Goal: Task Accomplishment & Management: Use online tool/utility

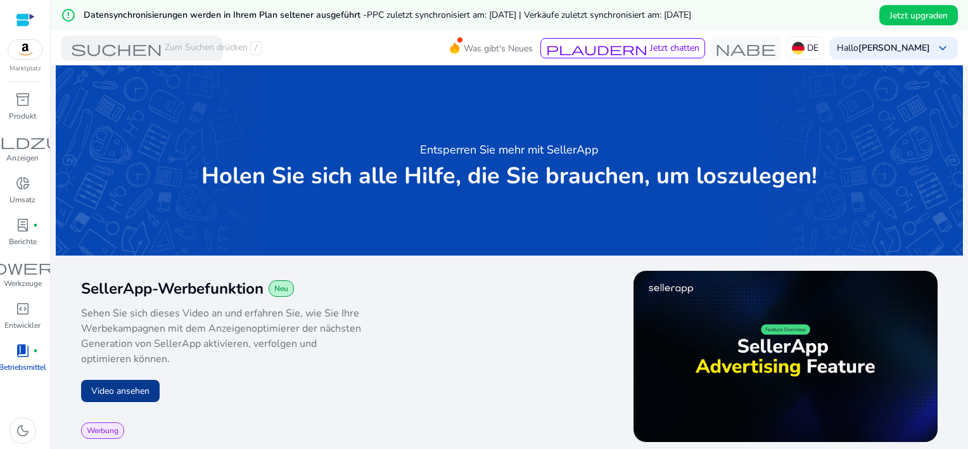
click at [117, 394] on button "Video ansehen" at bounding box center [120, 391] width 79 height 22
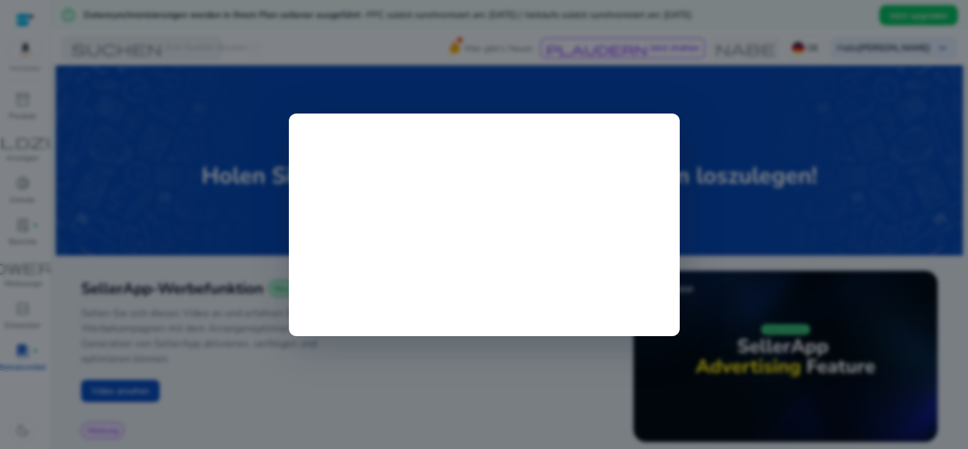
click at [486, 411] on div at bounding box center [484, 224] width 968 height 449
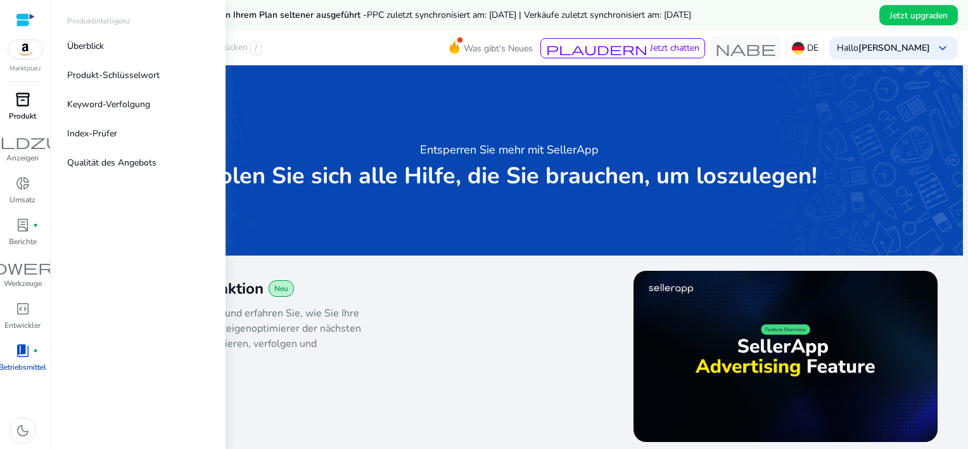
click at [15, 92] on span "inventory_2" at bounding box center [22, 99] width 15 height 15
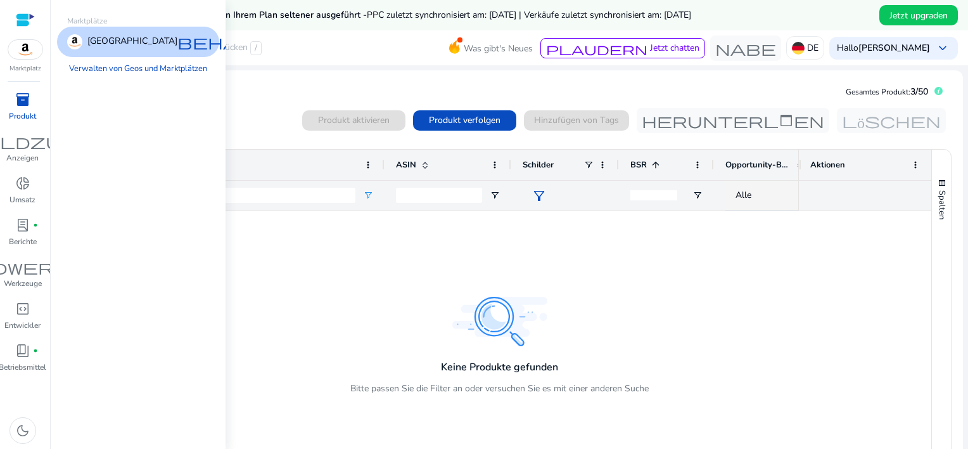
click at [25, 53] on img at bounding box center [25, 49] width 34 height 19
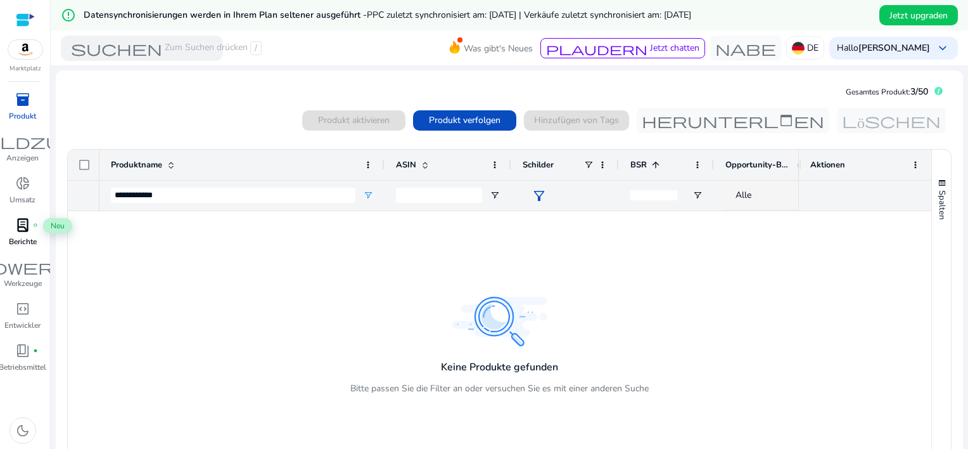
click at [23, 233] on span "lab_profile" at bounding box center [22, 224] width 15 height 15
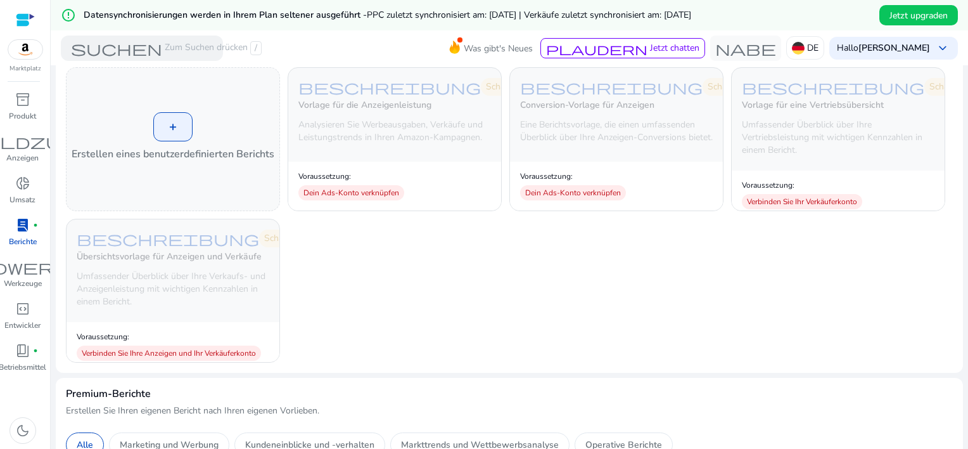
scroll to position [51, 0]
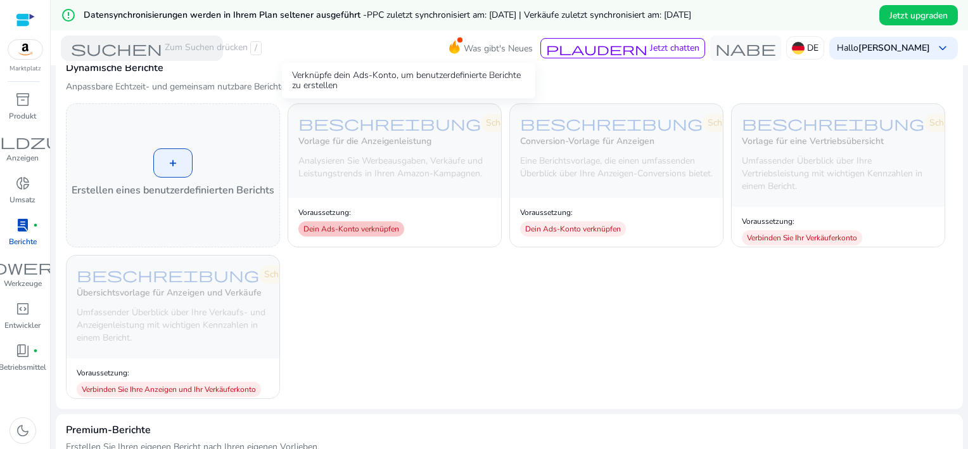
click at [359, 232] on font "Dein Ads-Konto verknüpfen" at bounding box center [352, 229] width 96 height 10
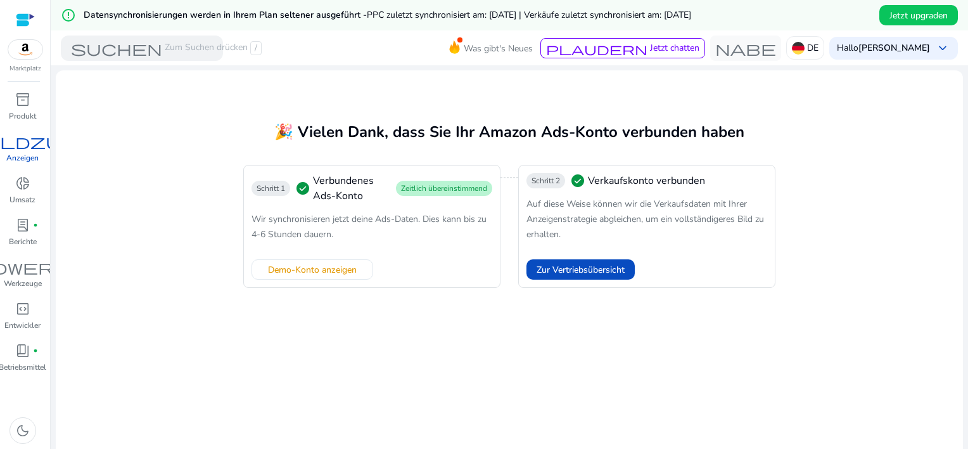
scroll to position [39, 0]
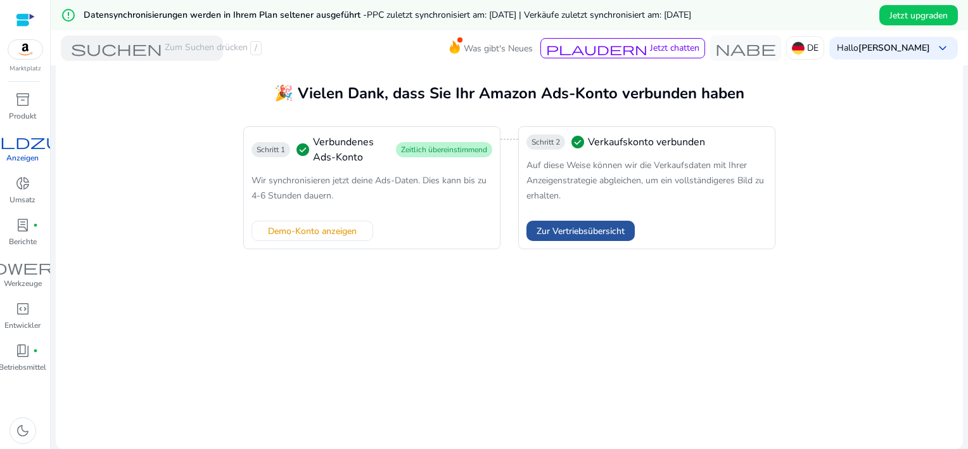
click at [584, 234] on span "Zur Vertriebsübersicht" at bounding box center [581, 230] width 88 height 13
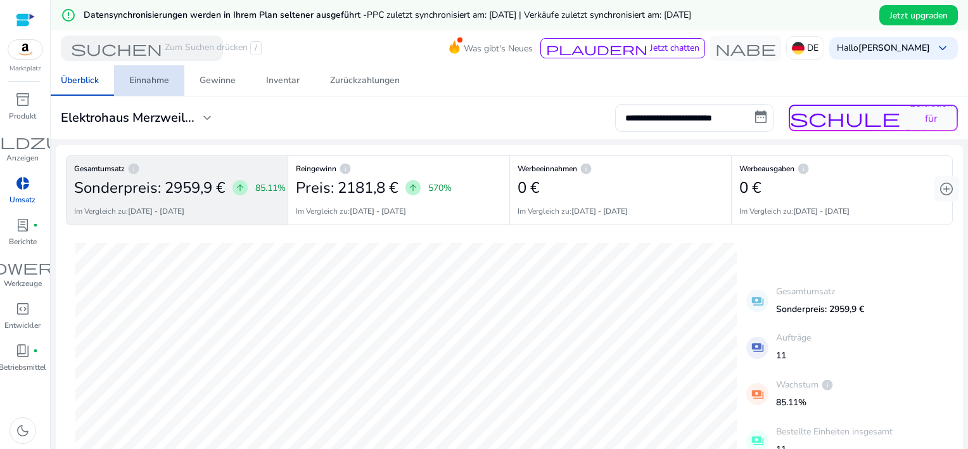
click at [144, 87] on span "Einnahme" at bounding box center [149, 80] width 40 height 30
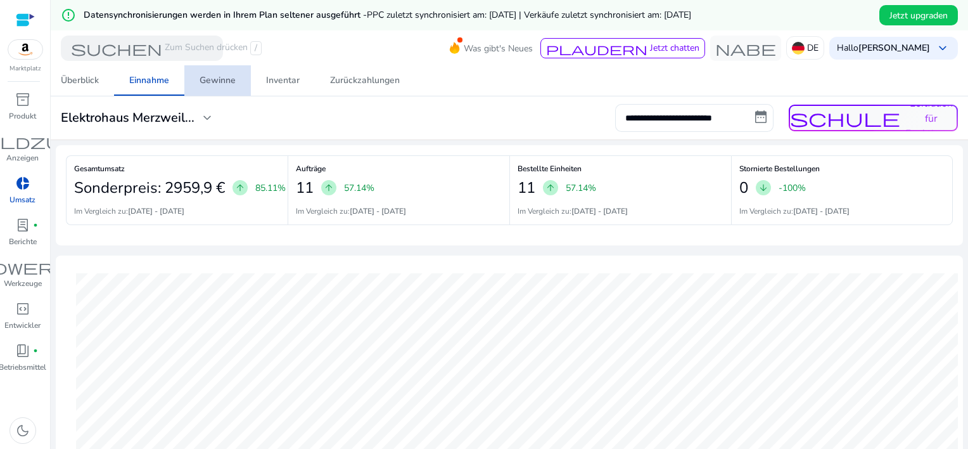
click at [216, 83] on font "Gewinne" at bounding box center [218, 80] width 36 height 9
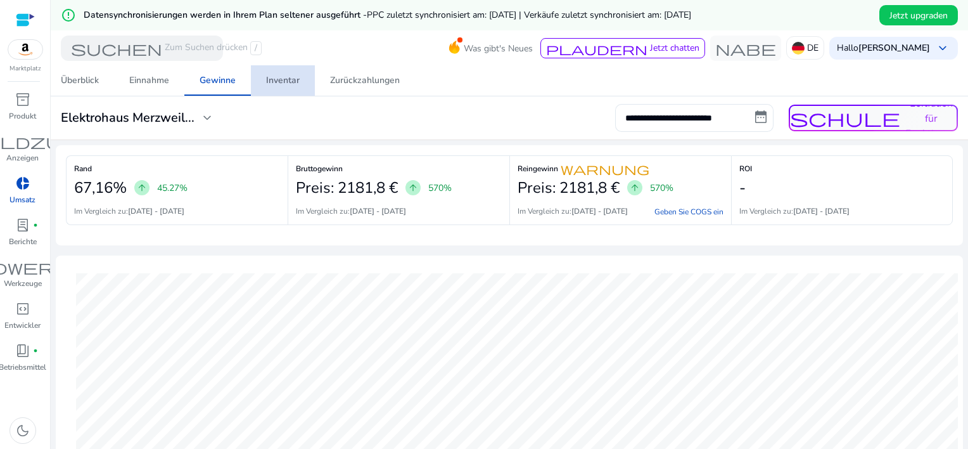
click at [290, 84] on font "Inventar" at bounding box center [283, 80] width 34 height 9
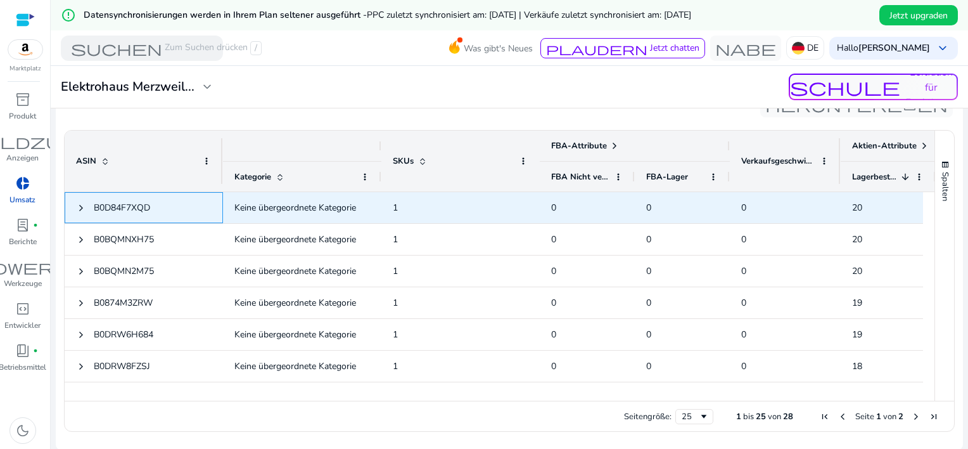
click at [129, 217] on span "B0D84F7XQD" at bounding box center [122, 208] width 56 height 26
click at [129, 210] on span "B0D84F7XQD" at bounding box center [122, 208] width 56 height 12
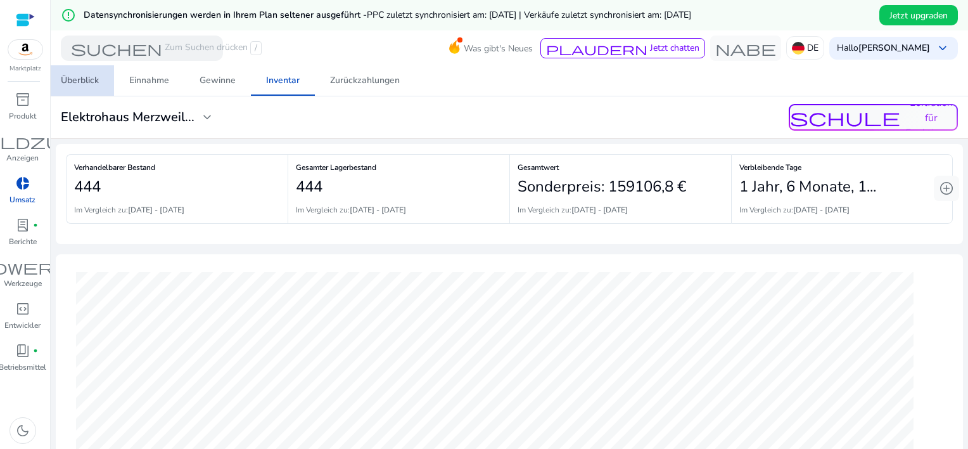
click at [84, 85] on font "Überblick" at bounding box center [80, 80] width 38 height 9
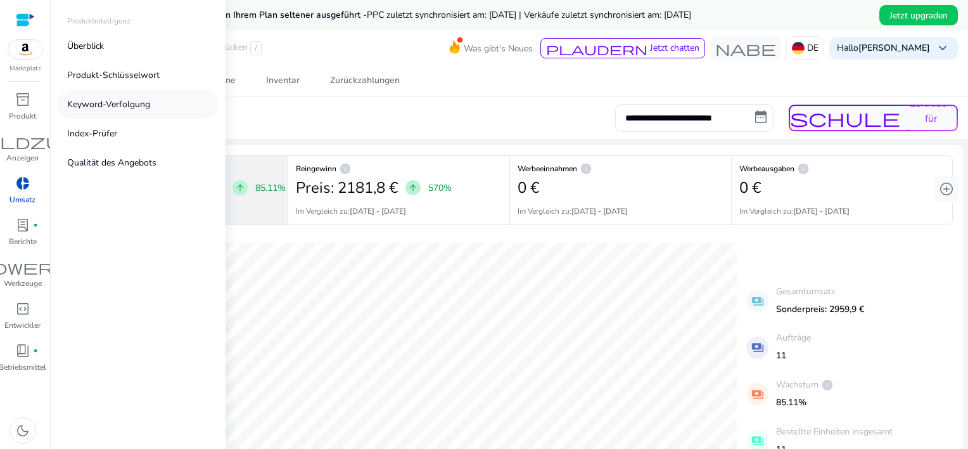
click at [101, 103] on p "Keyword-Verfolgung" at bounding box center [108, 104] width 83 height 13
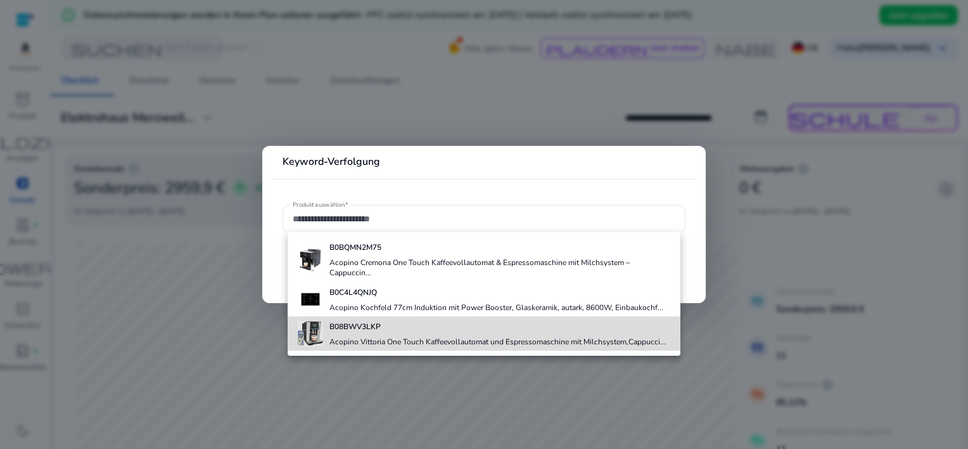
click at [355, 323] on b "B08BWV3LKP" at bounding box center [355, 326] width 51 height 10
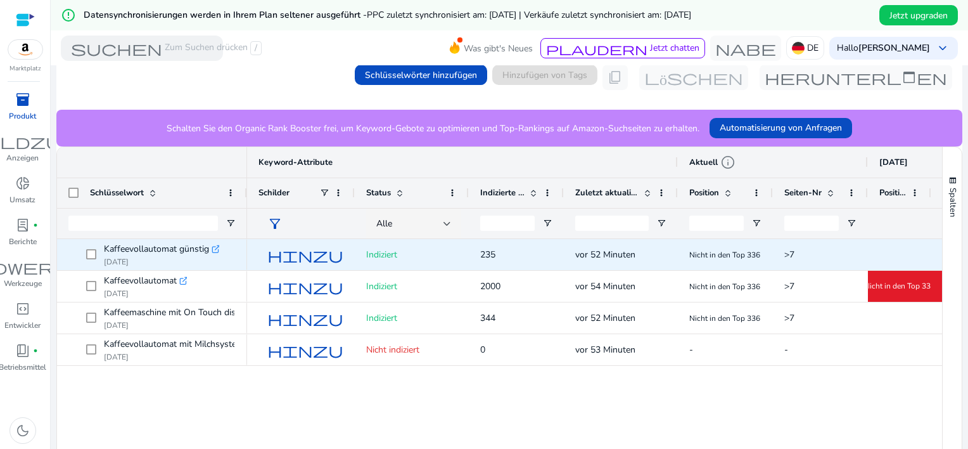
scroll to position [235, 0]
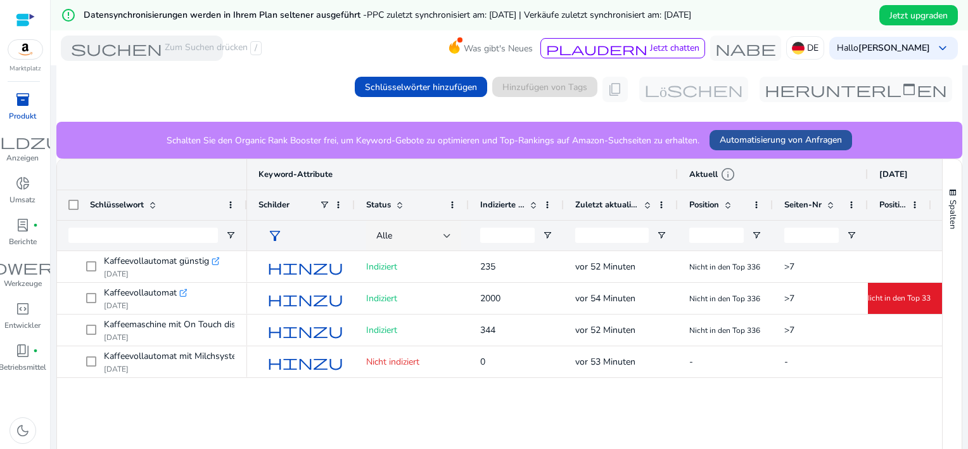
click at [754, 138] on span "Automatisierung von Anfragen" at bounding box center [781, 139] width 122 height 13
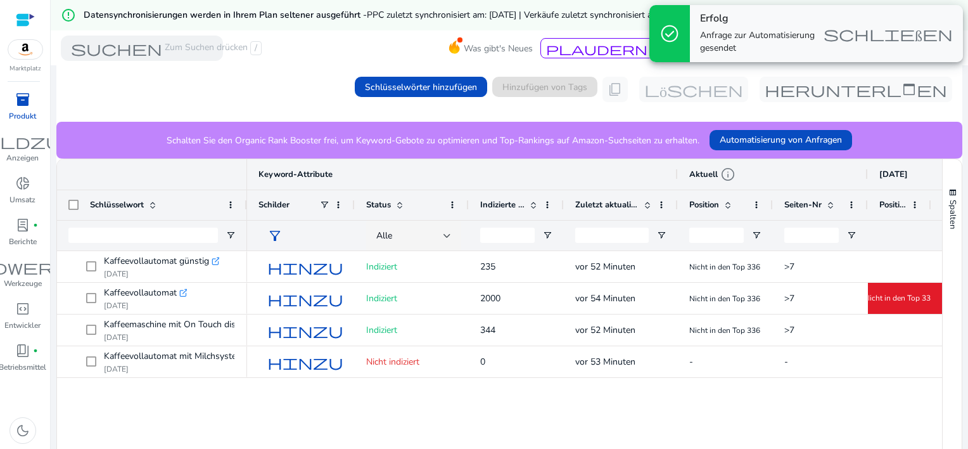
click at [828, 436] on div "hinzufügen Indiziert 235 vor 52 Minuten Nicht in den Top 336 >7 NA NA hinzufüge…" at bounding box center [594, 360] width 695 height 219
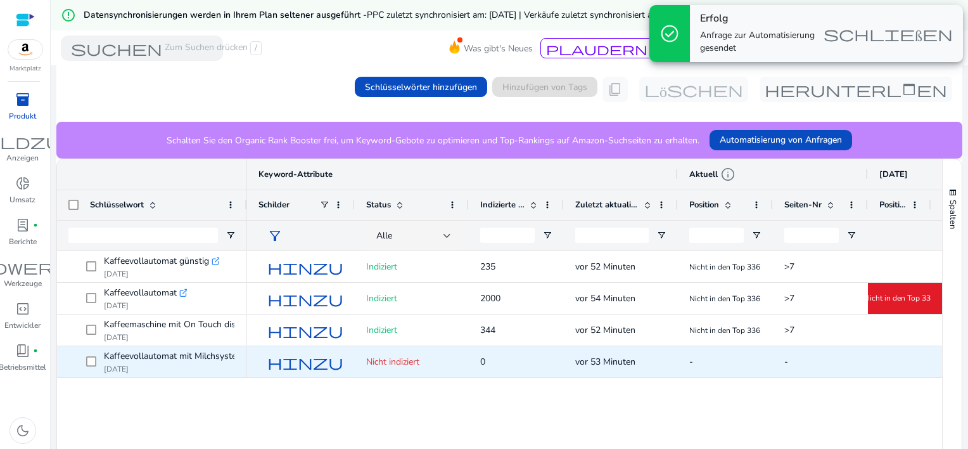
scroll to position [298, 0]
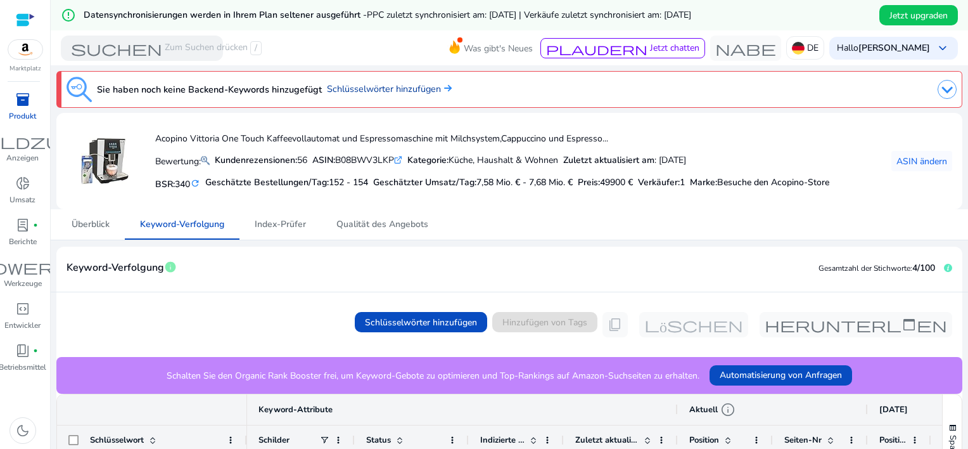
click at [377, 89] on font "Schlüsselwörter hinzufügen" at bounding box center [384, 88] width 114 height 13
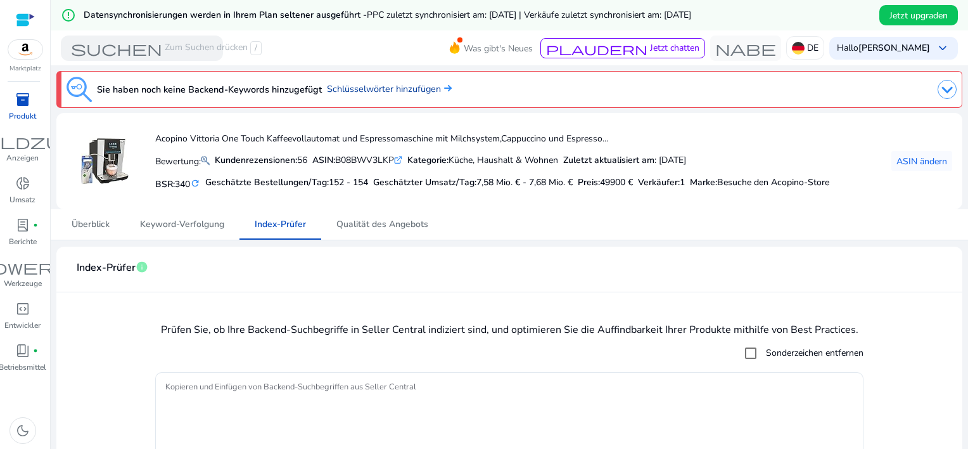
click at [383, 92] on font "Schlüsselwörter hinzufügen" at bounding box center [384, 88] width 114 height 13
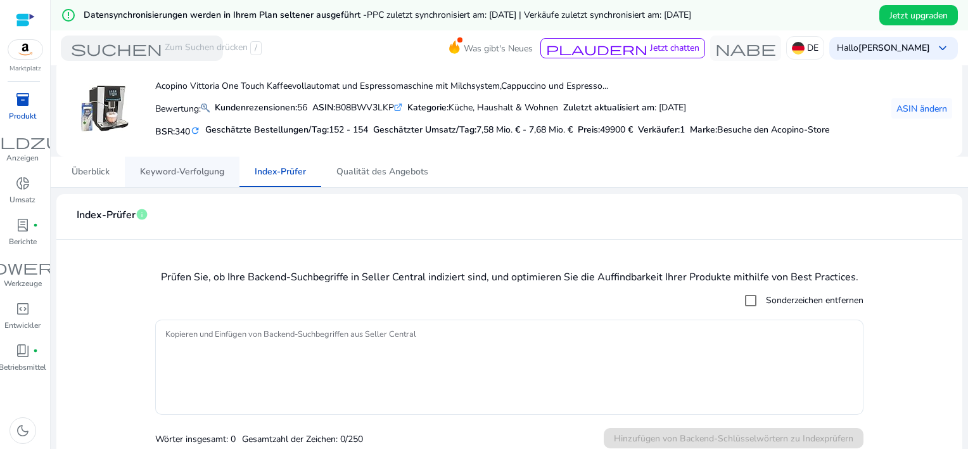
scroll to position [63, 0]
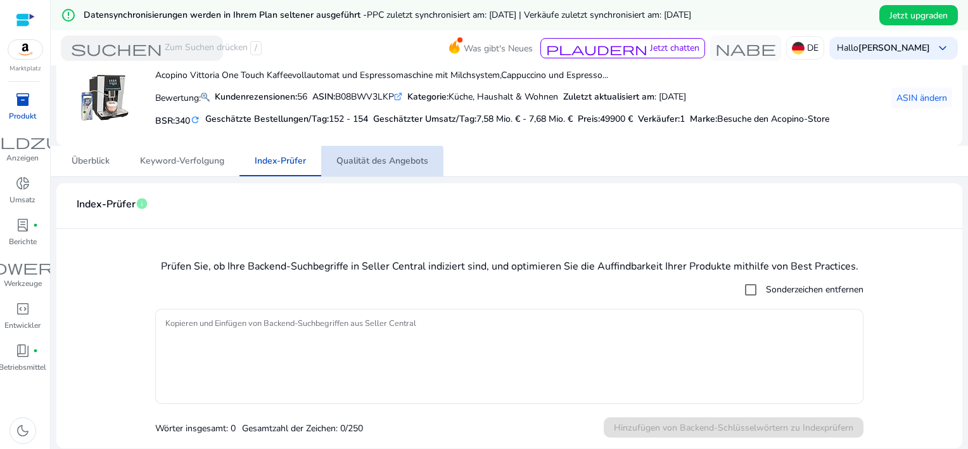
click at [364, 169] on span "Qualität des Angebots" at bounding box center [382, 161] width 92 height 30
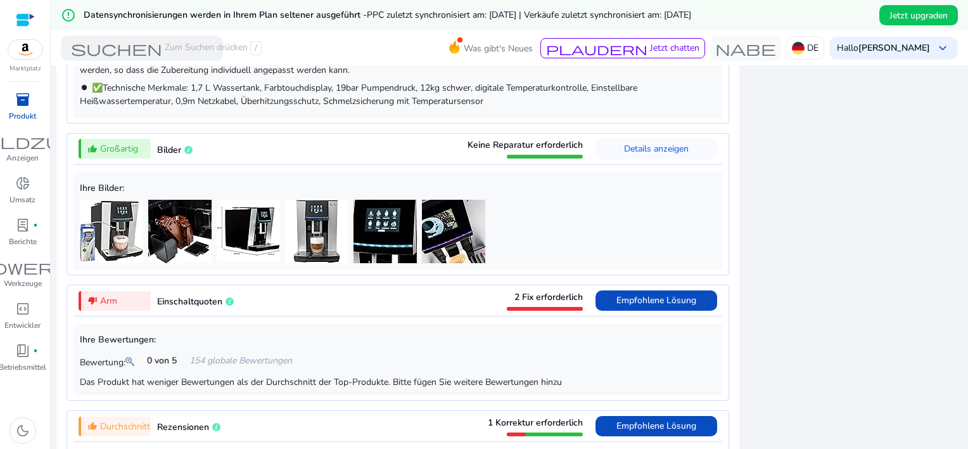
scroll to position [950, 0]
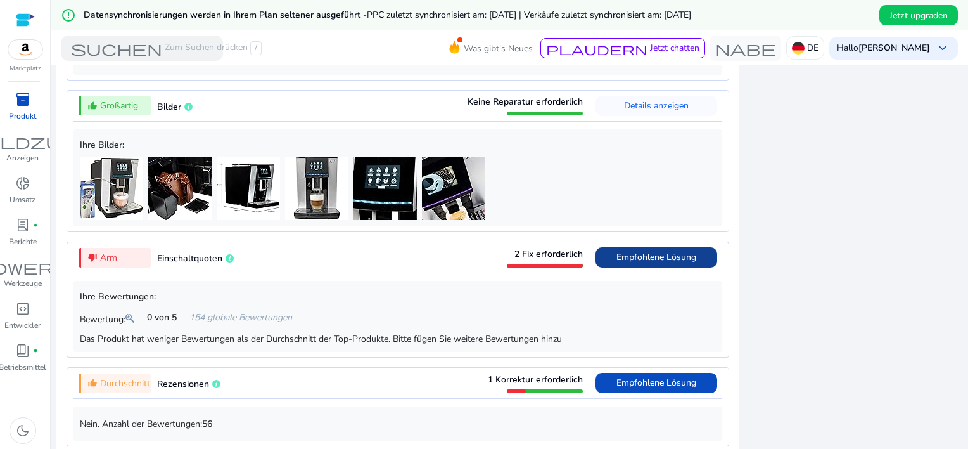
click at [648, 267] on span "Empfohlene Lösung" at bounding box center [657, 257] width 80 height 20
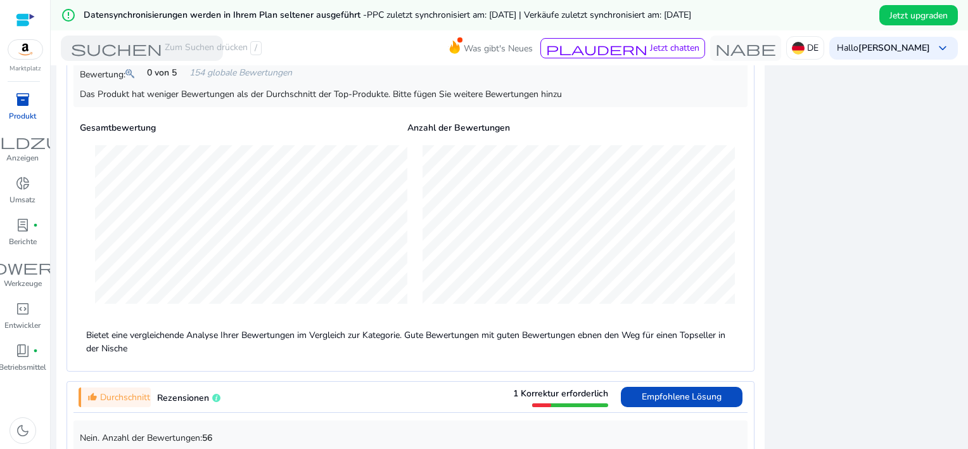
scroll to position [1322, 0]
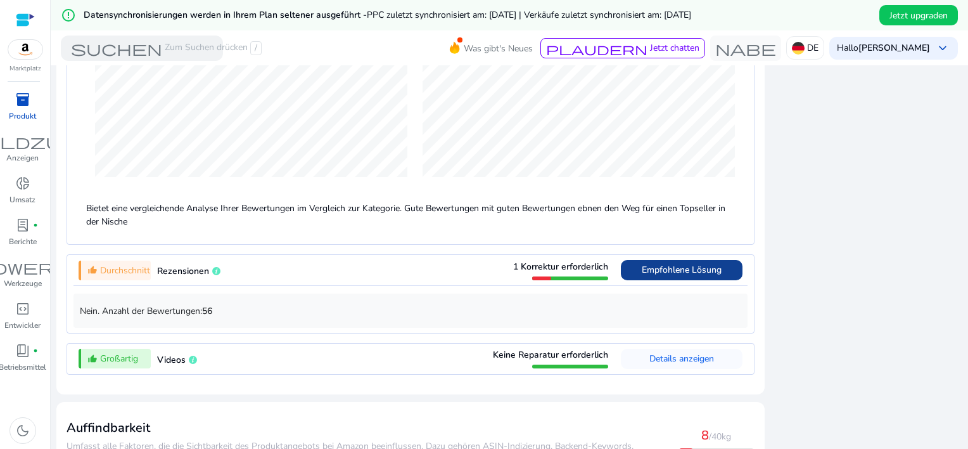
click at [692, 271] on span "Empfohlene Lösung" at bounding box center [682, 270] width 80 height 12
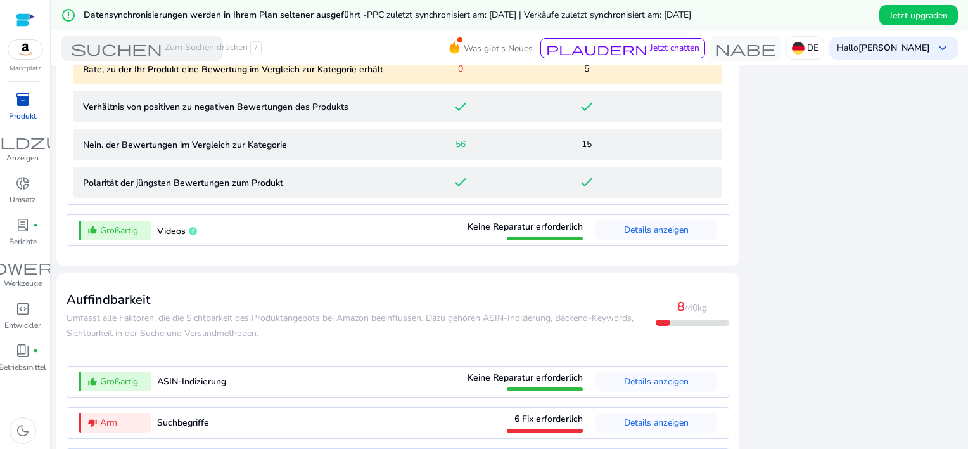
scroll to position [1426, 0]
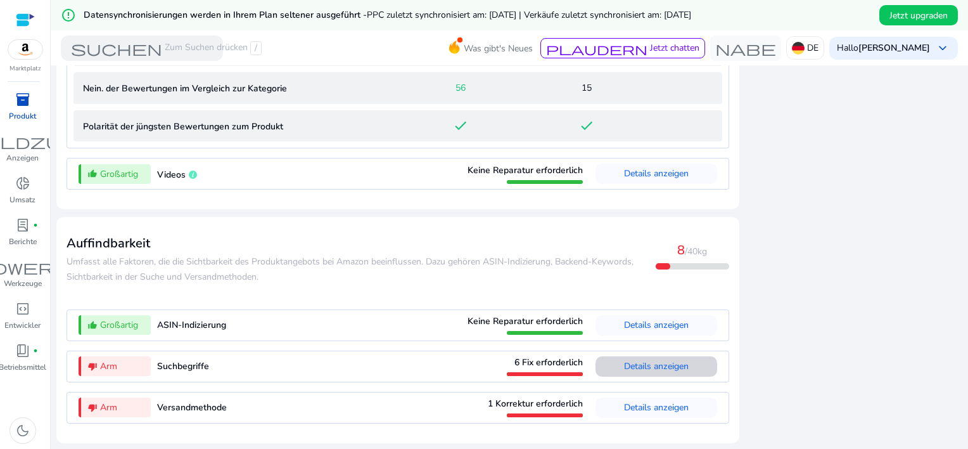
click at [663, 369] on span "Details anzeigen" at bounding box center [656, 366] width 65 height 12
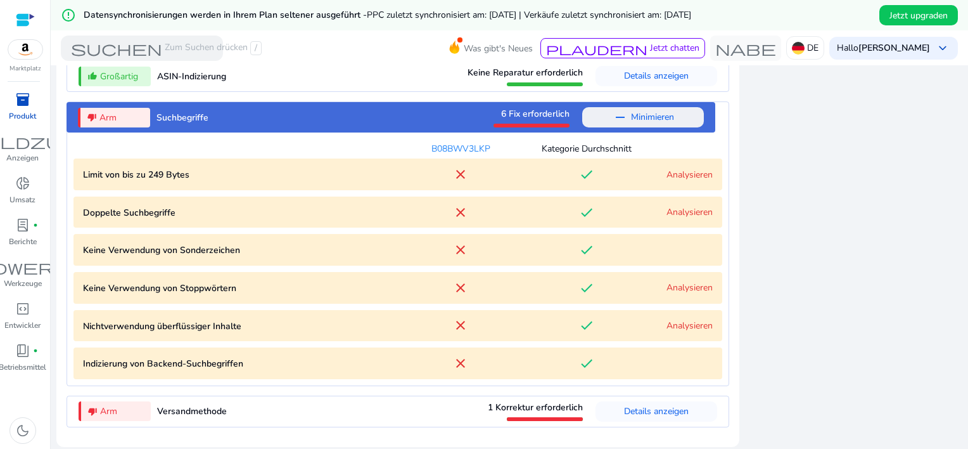
scroll to position [1502, 0]
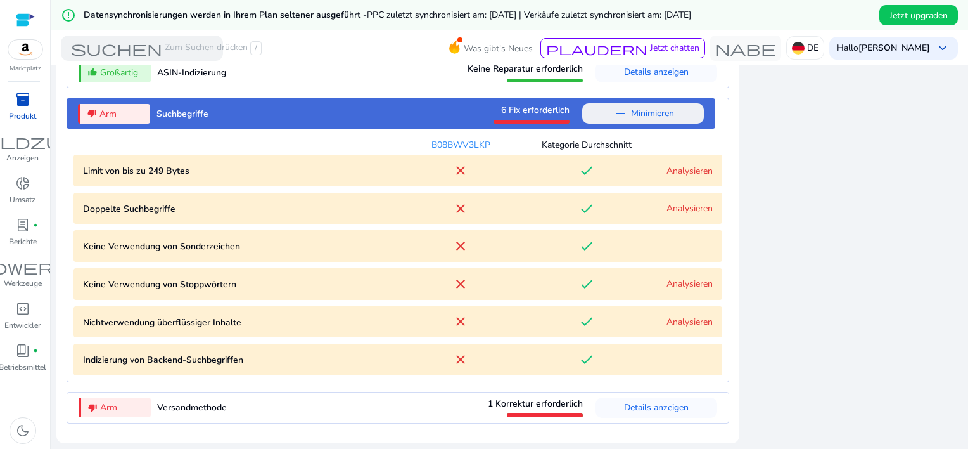
click at [694, 208] on link "Analysieren" at bounding box center [690, 208] width 46 height 12
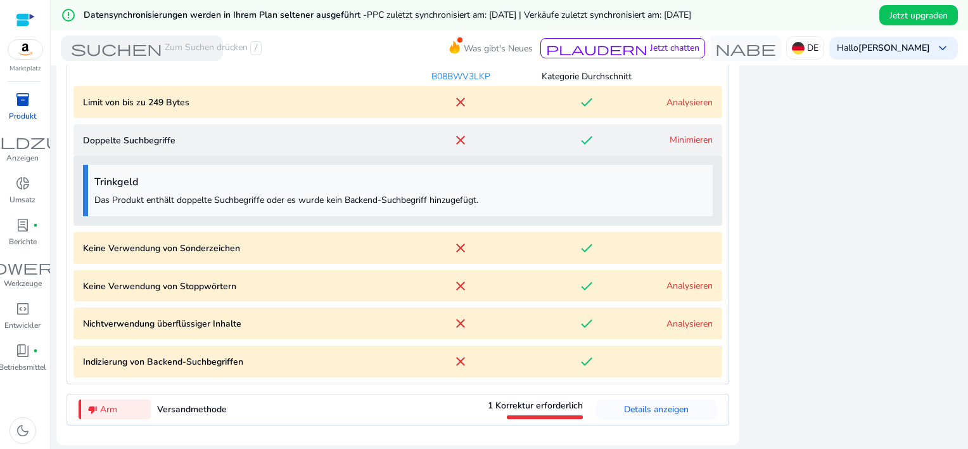
scroll to position [1571, 0]
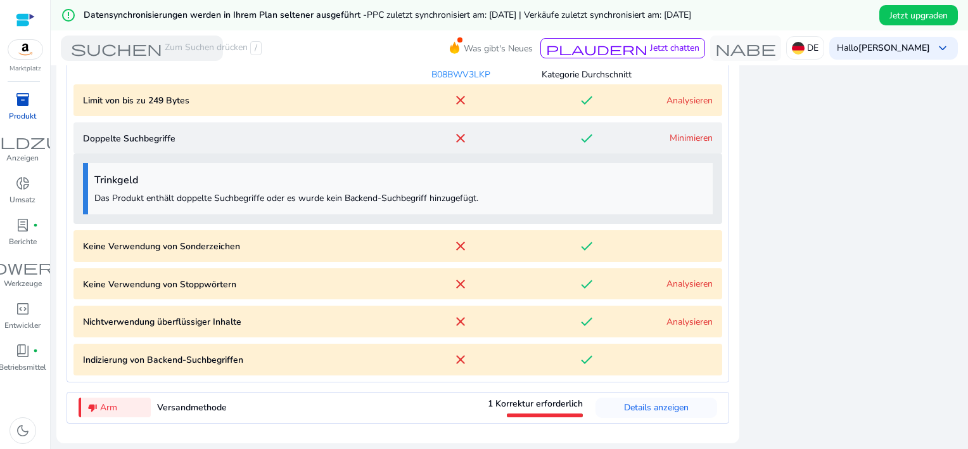
click at [653, 254] on characters "Keine Verwendung von Sonderzeichen close done" at bounding box center [398, 246] width 649 height 32
click at [679, 137] on link "Minimieren" at bounding box center [691, 138] width 43 height 12
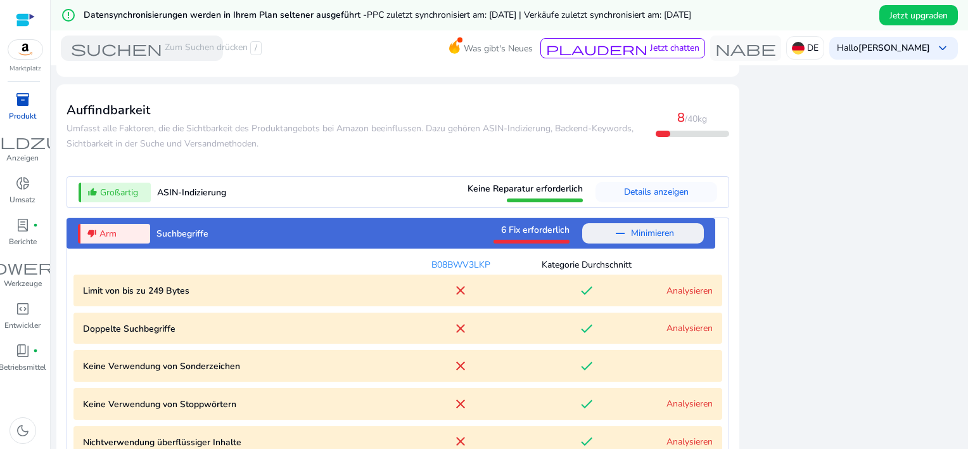
scroll to position [1375, 0]
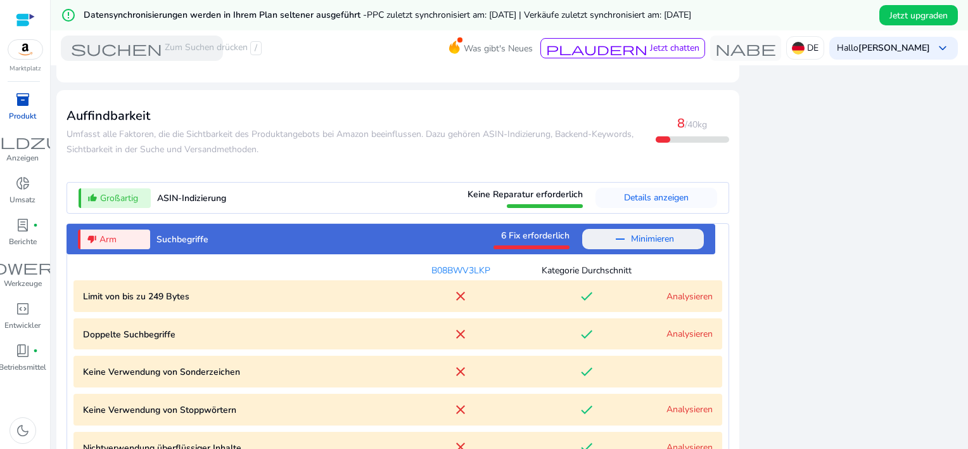
click at [176, 236] on span "Suchbegriffe" at bounding box center [183, 239] width 52 height 12
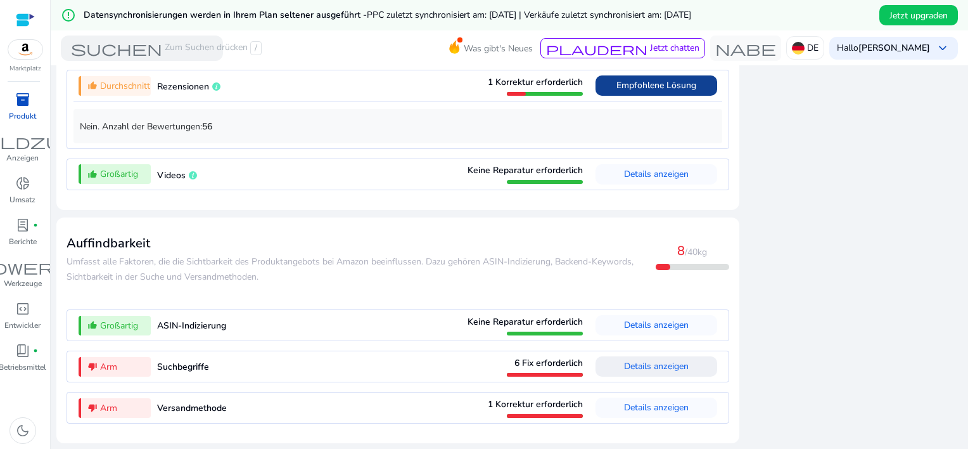
scroll to position [1249, 0]
click at [645, 411] on span "Details anzeigen" at bounding box center [656, 407] width 65 height 12
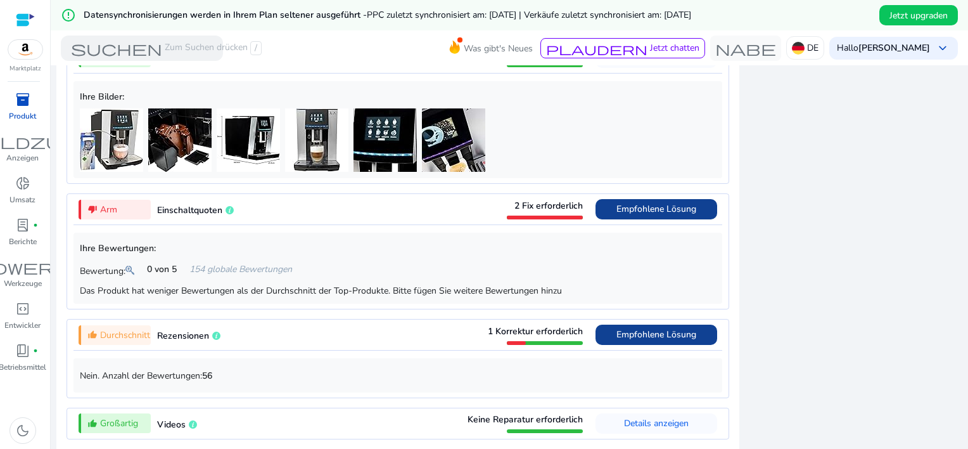
scroll to position [996, 0]
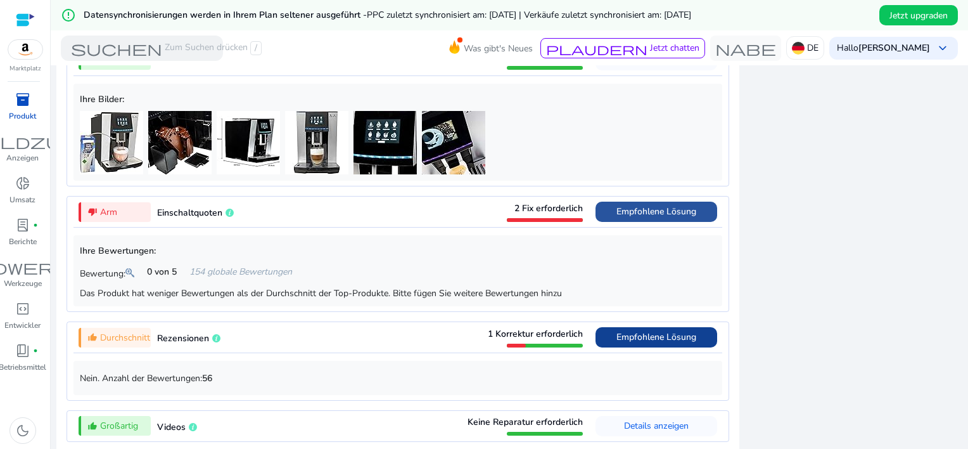
click at [639, 210] on span "Empfohlene Lösung" at bounding box center [657, 211] width 80 height 12
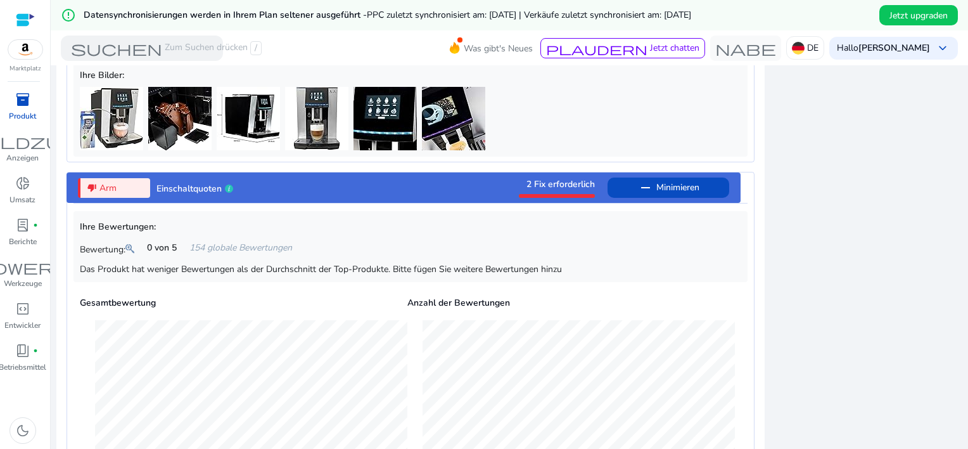
scroll to position [1005, 0]
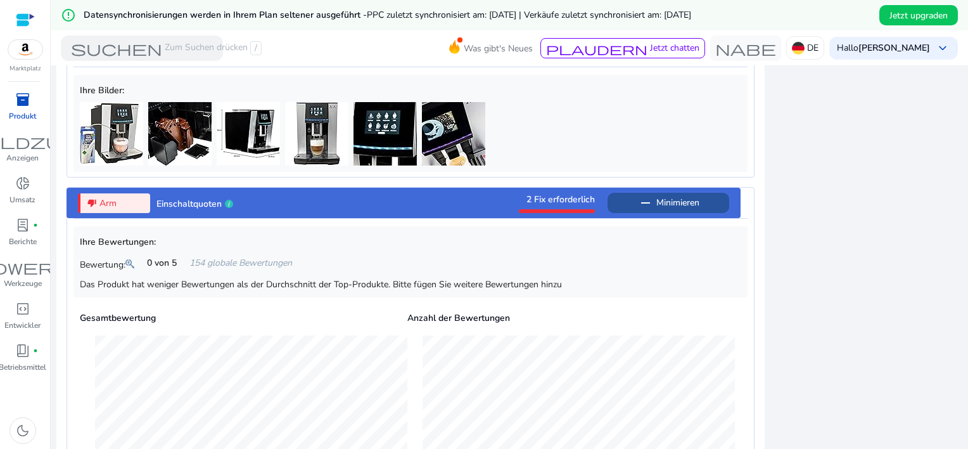
click at [667, 208] on span "Minimieren" at bounding box center [677, 203] width 43 height 20
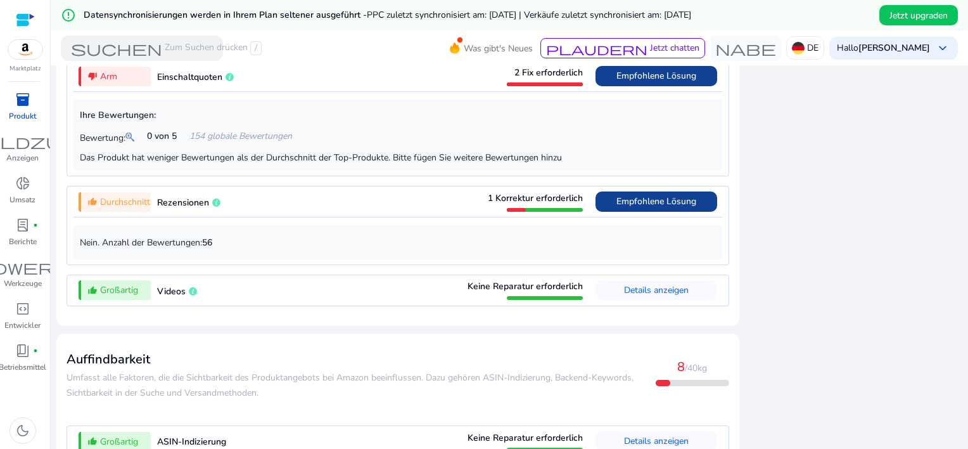
scroll to position [1249, 0]
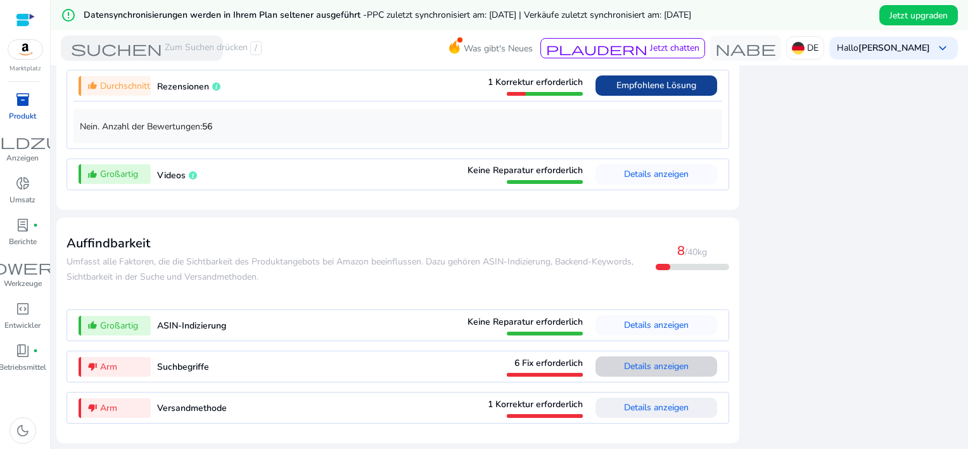
click at [641, 368] on span "Details anzeigen" at bounding box center [656, 366] width 65 height 12
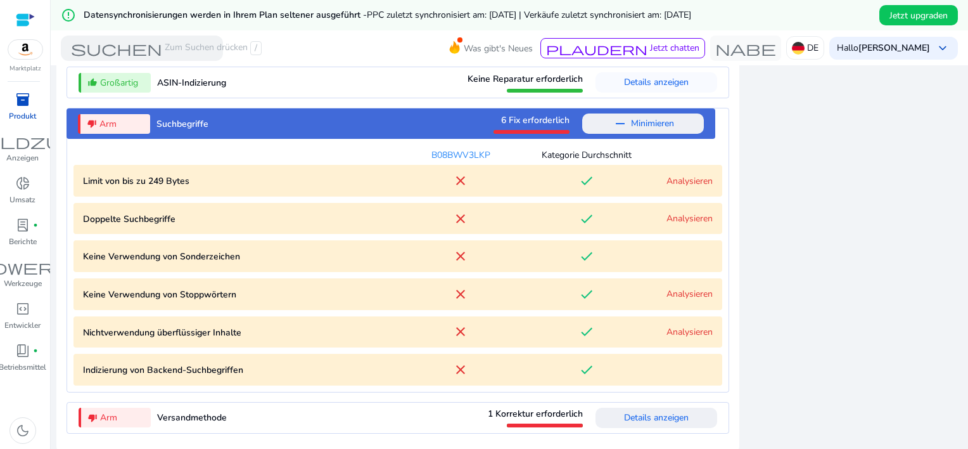
scroll to position [1502, 0]
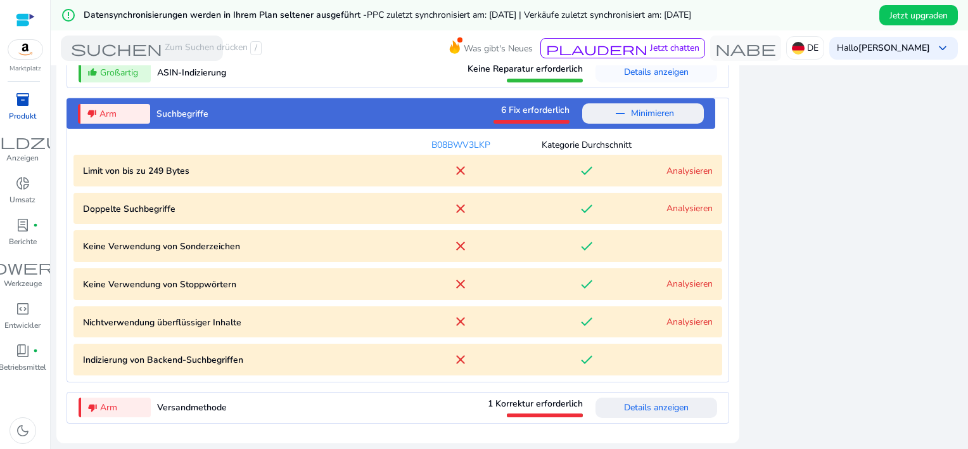
click at [677, 205] on link "Analysieren" at bounding box center [690, 208] width 46 height 12
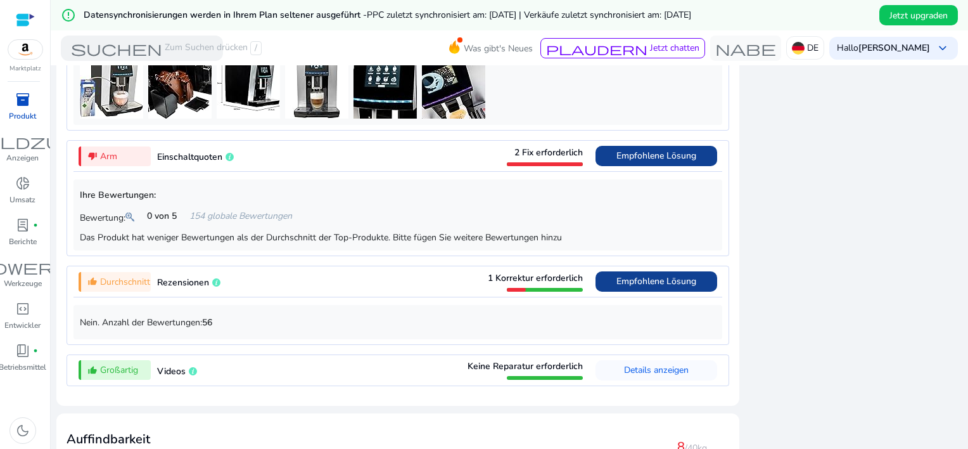
scroll to position [1001, 0]
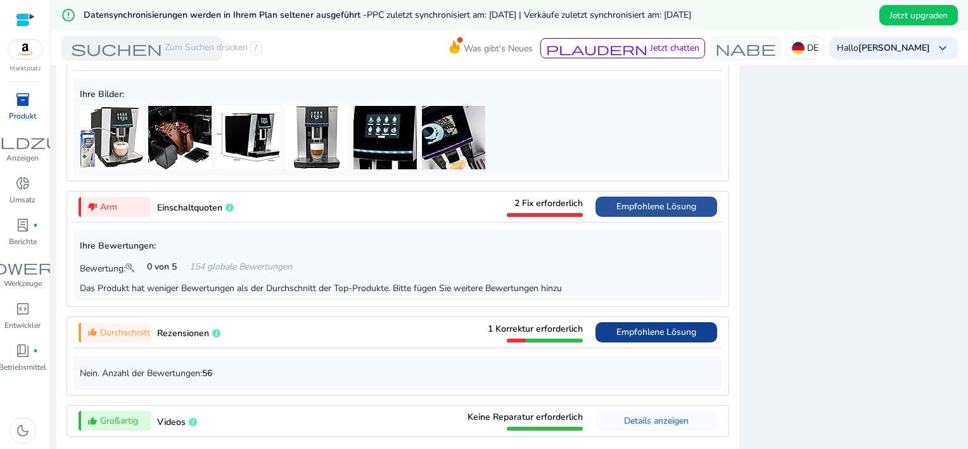
click at [631, 208] on span "Empfohlene Lösung" at bounding box center [657, 206] width 80 height 12
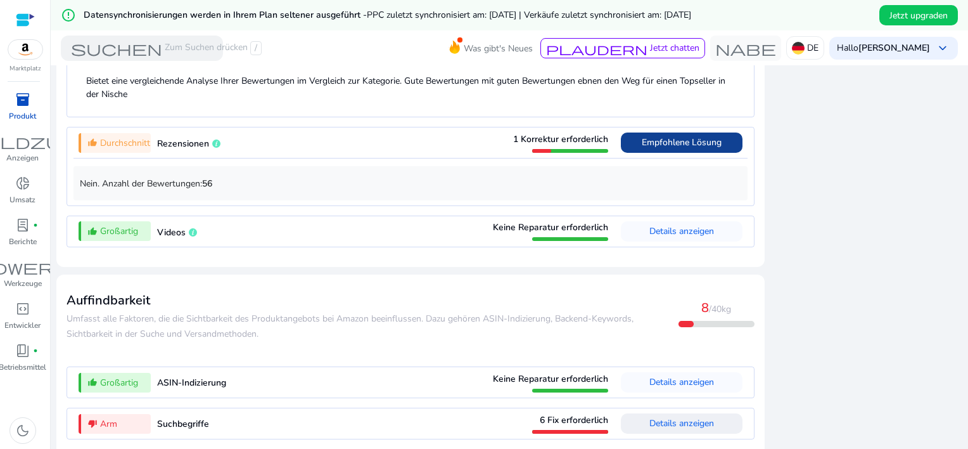
scroll to position [1507, 0]
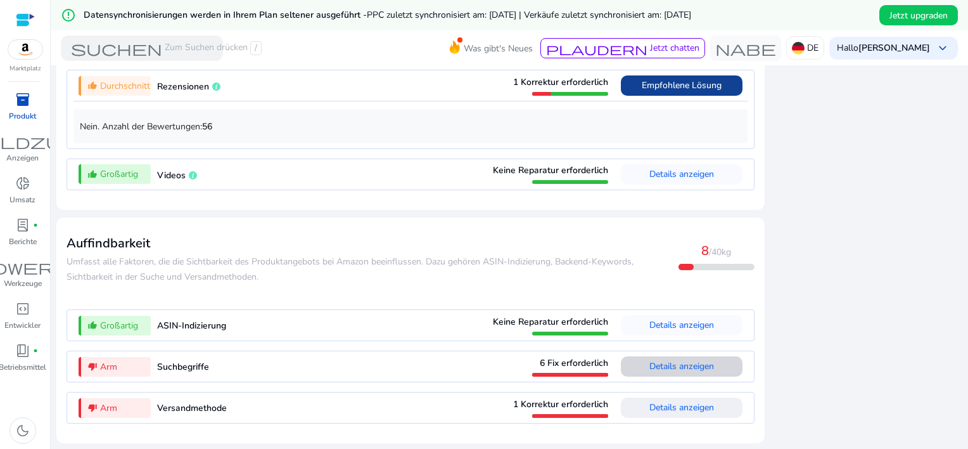
click at [677, 368] on span "Details anzeigen" at bounding box center [682, 366] width 65 height 12
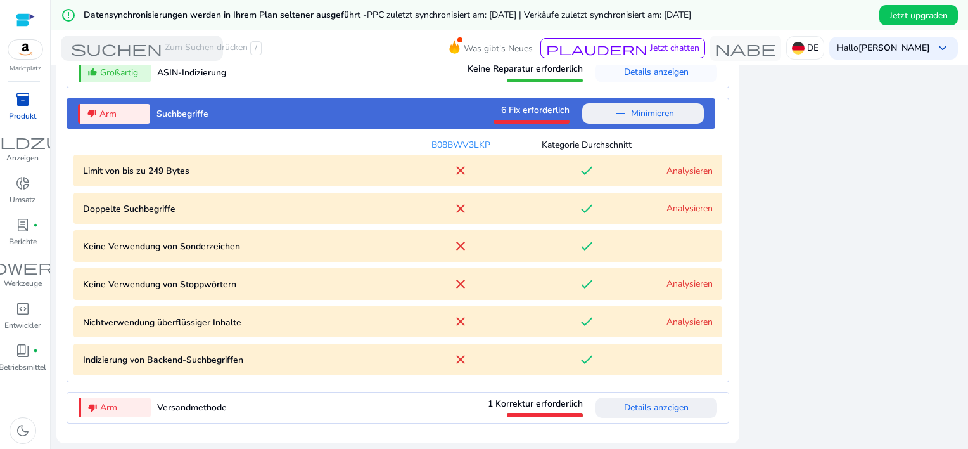
scroll to position [1502, 0]
click at [241, 358] on p "Indizierung von Backend-Suchbegriffen" at bounding box center [240, 359] width 315 height 13
drag, startPoint x: 241, startPoint y: 357, endPoint x: 61, endPoint y: 363, distance: 180.7
click at [61, 363] on mat-card "Auffindbarkeit Umfasst alle Faktoren, die die Sichtbarkeit des Produktangebots …" at bounding box center [397, 204] width 683 height 478
copy p "Indizierung von Backend-Suchbegriffen"
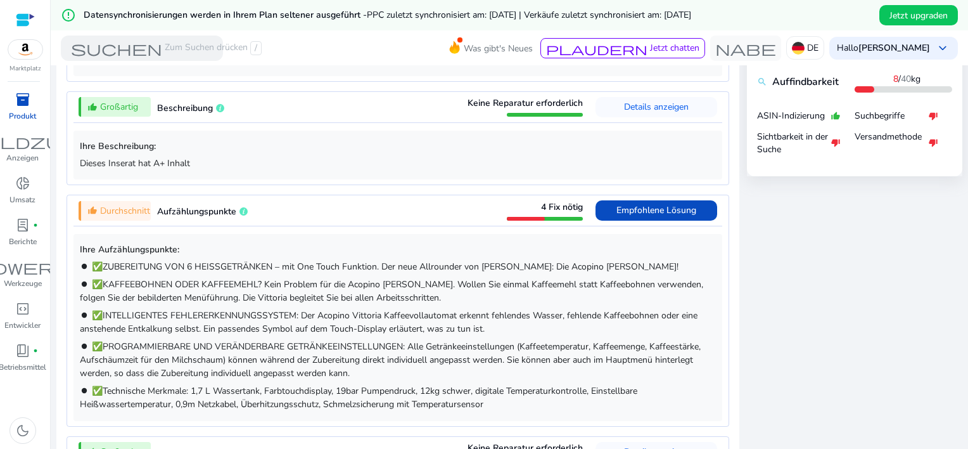
scroll to position [678, 0]
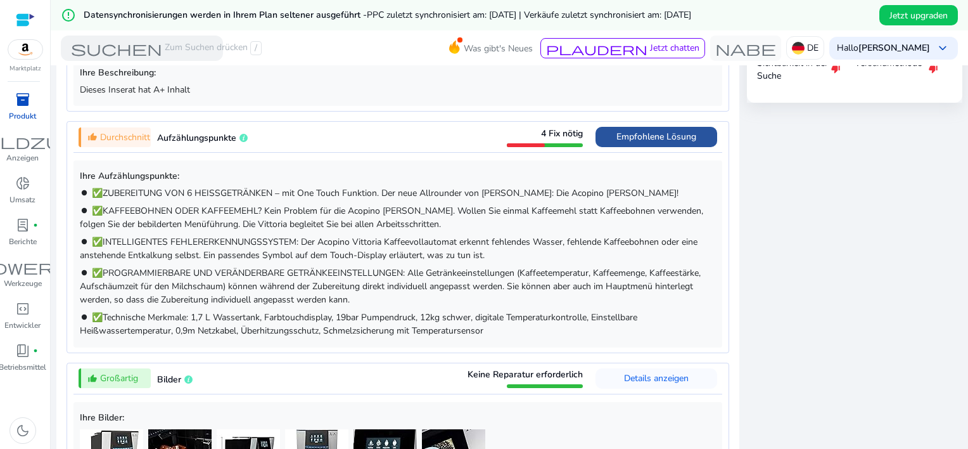
click at [641, 138] on span "Empfohlene Lösung" at bounding box center [657, 137] width 80 height 12
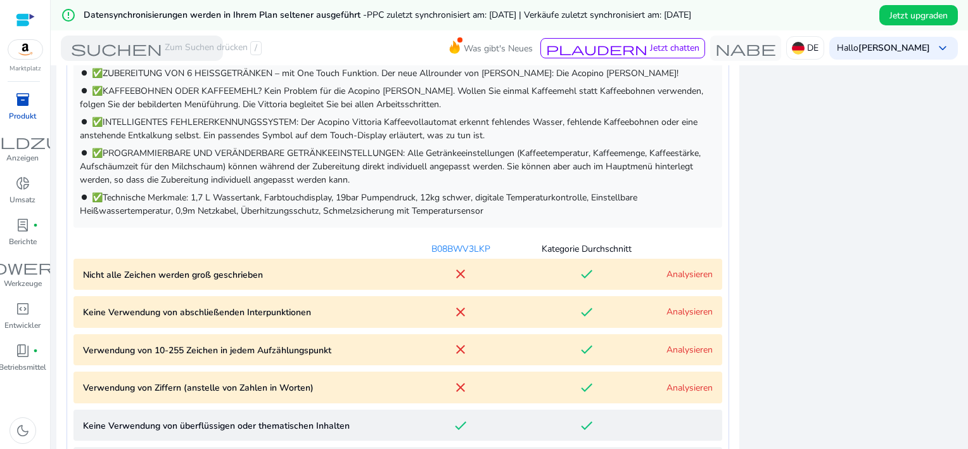
scroll to position [861, 0]
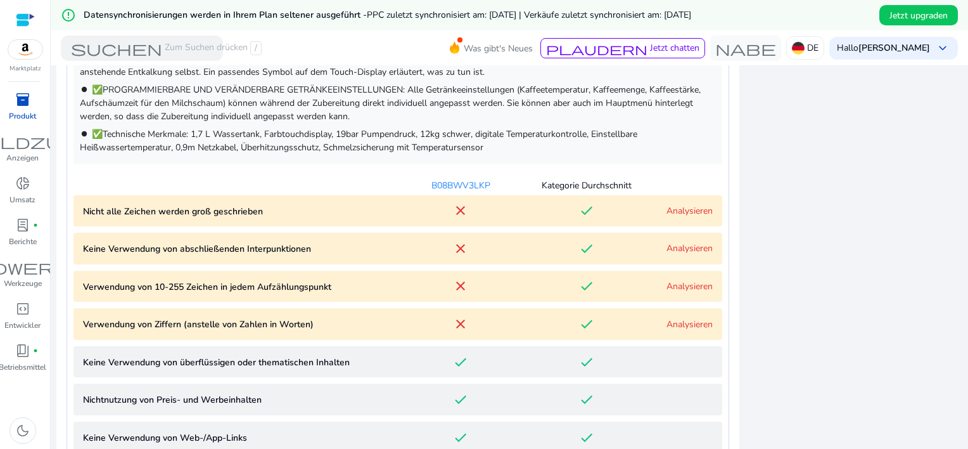
click at [678, 207] on link "Analysieren" at bounding box center [690, 211] width 46 height 12
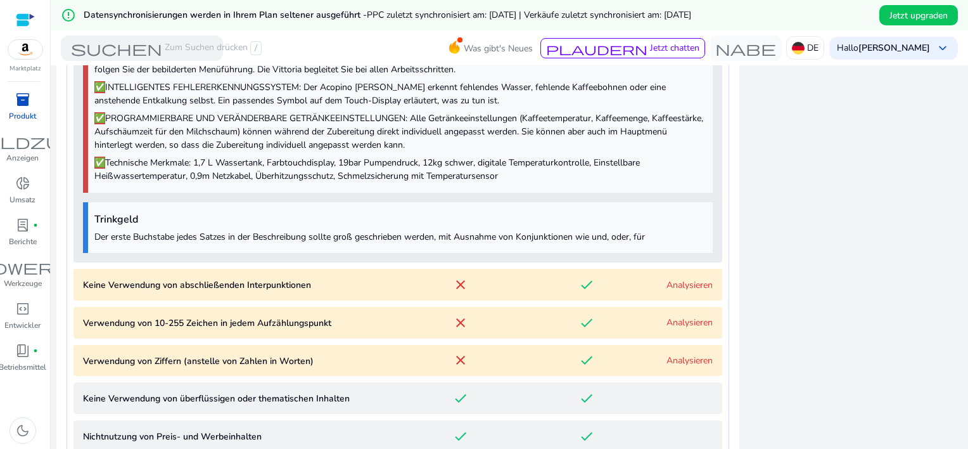
scroll to position [1181, 0]
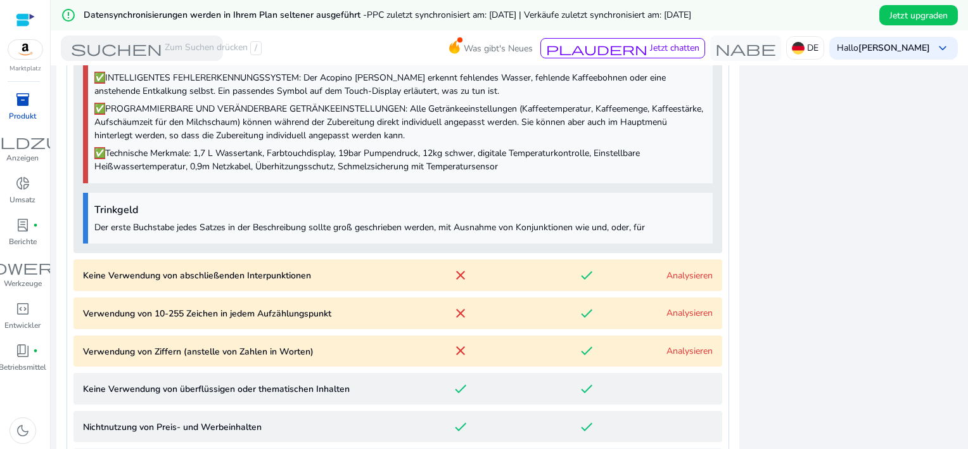
click at [679, 279] on link "Analysieren" at bounding box center [690, 275] width 46 height 12
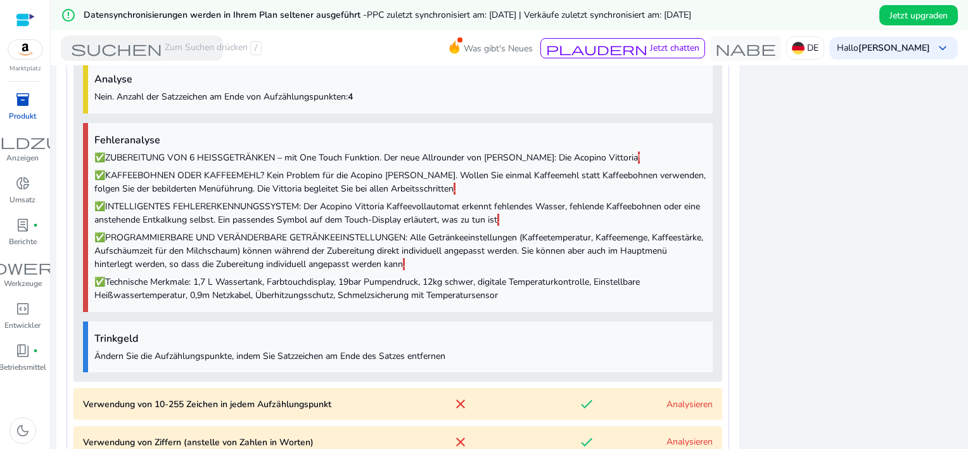
scroll to position [1439, 0]
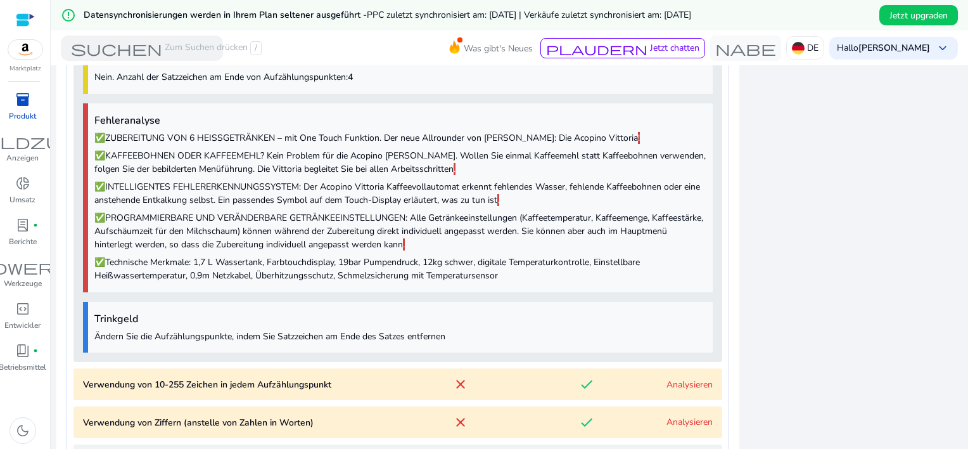
click at [682, 386] on link "Analysieren" at bounding box center [690, 384] width 46 height 12
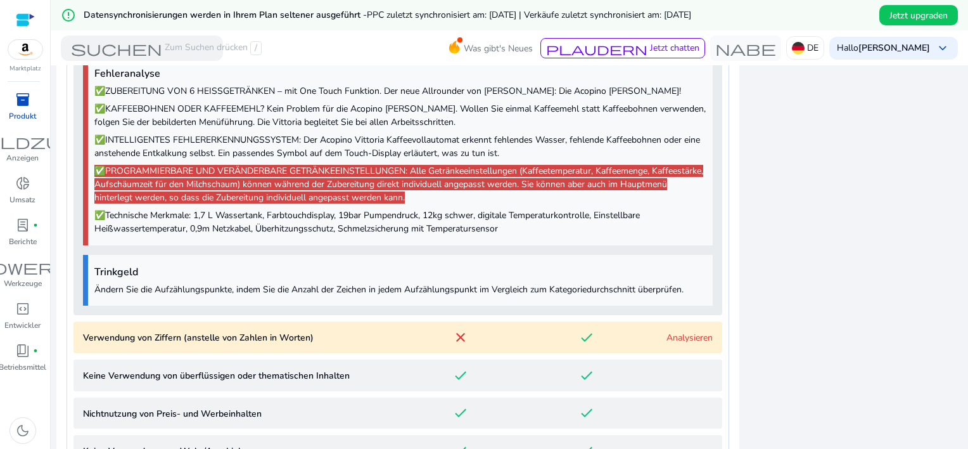
scroll to position [2117, 0]
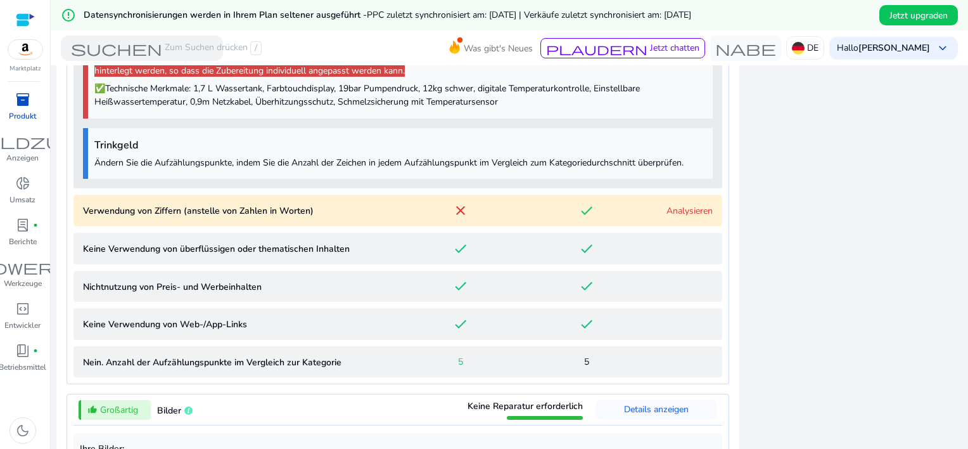
click at [689, 211] on link "Analysieren" at bounding box center [690, 211] width 46 height 12
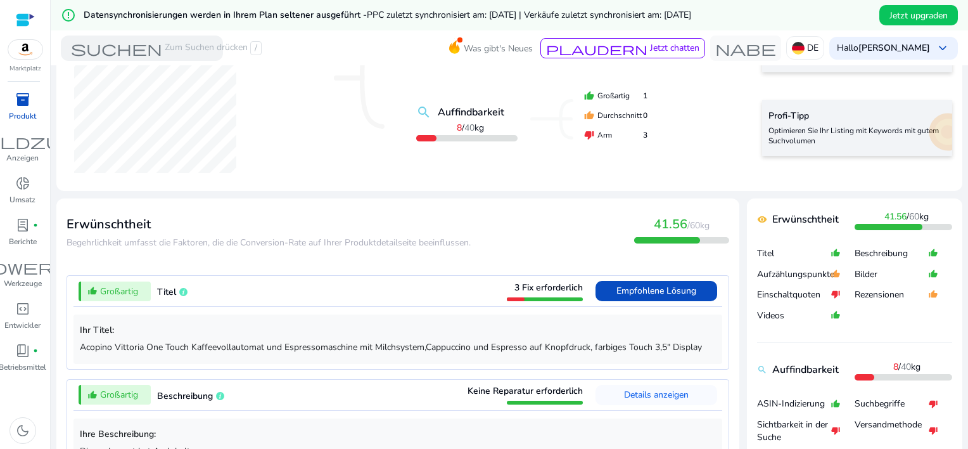
scroll to position [0, 0]
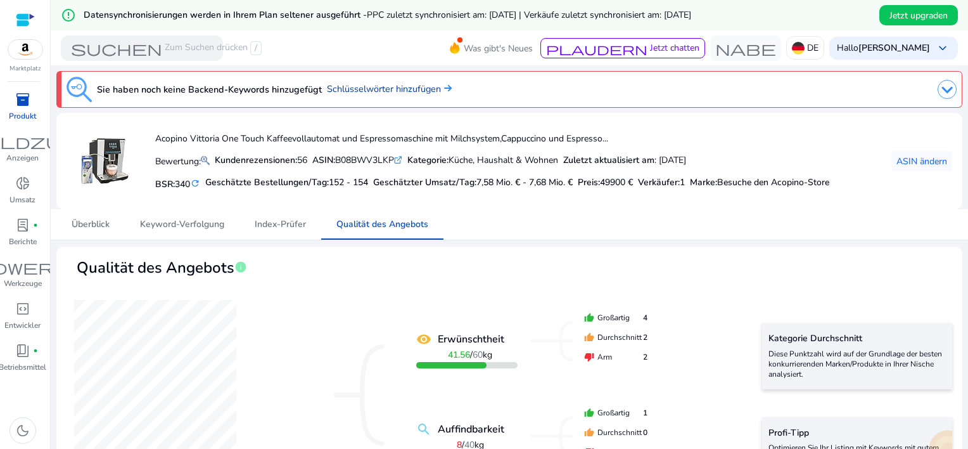
click at [369, 91] on font "Schlüsselwörter hinzufügen" at bounding box center [384, 88] width 114 height 13
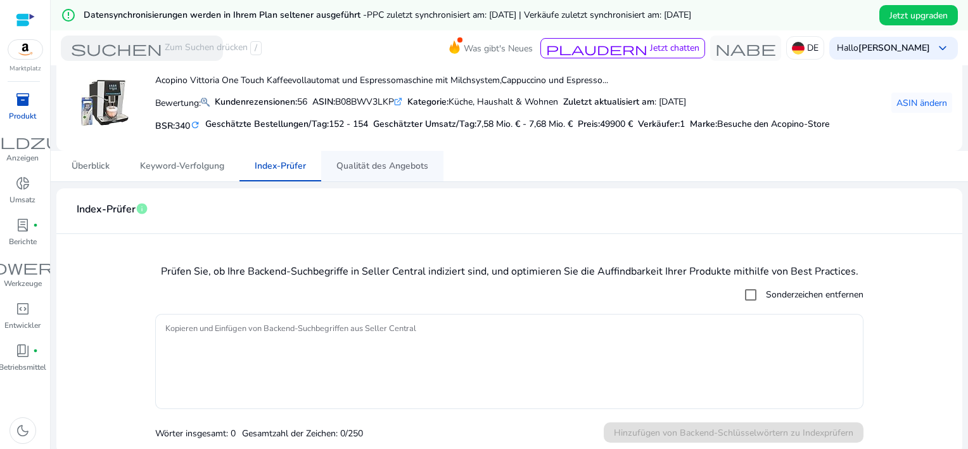
scroll to position [63, 0]
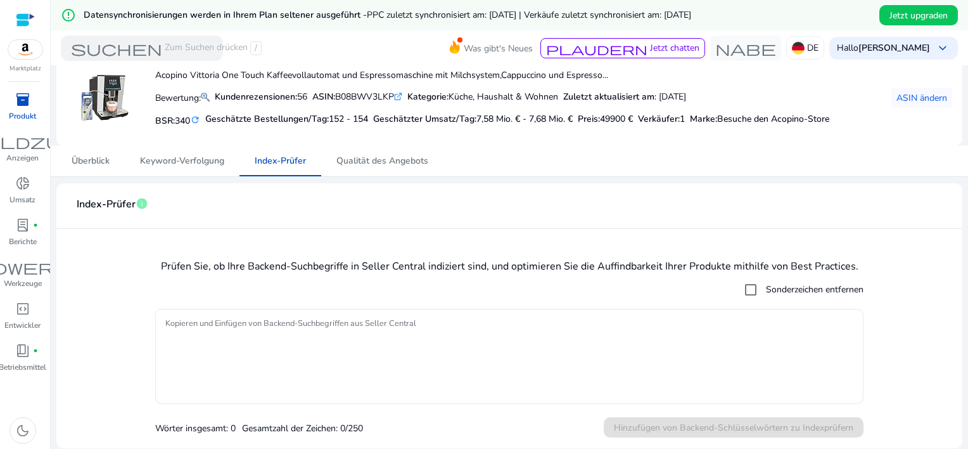
click at [297, 319] on textarea "Kopieren und Einfügen von Backend-Suchbegriffen aus Seller Central" at bounding box center [509, 356] width 688 height 82
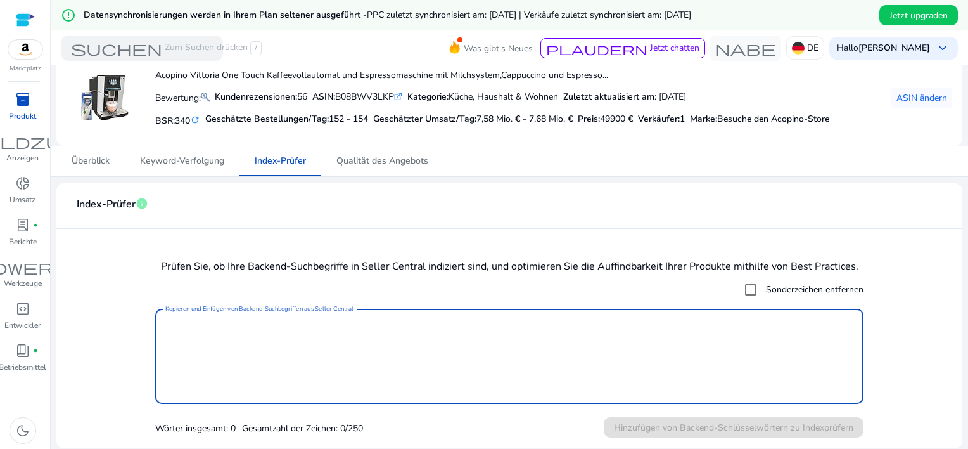
paste textarea "**********"
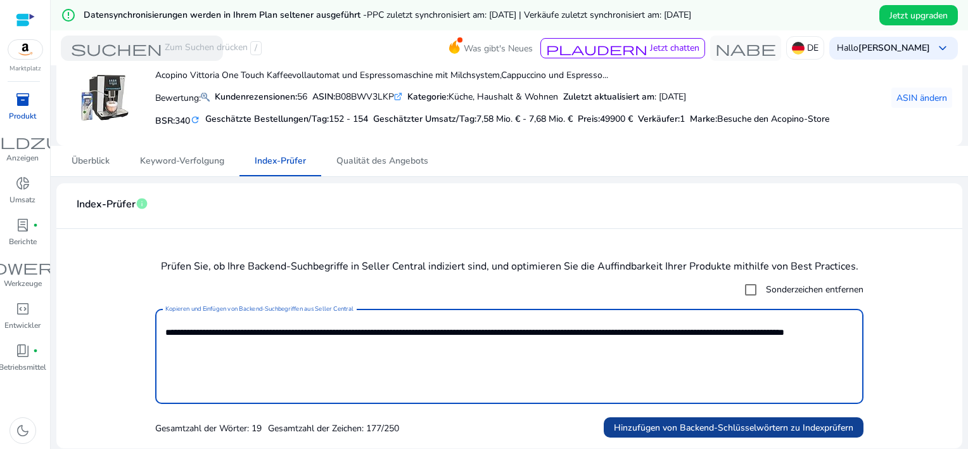
type textarea "**********"
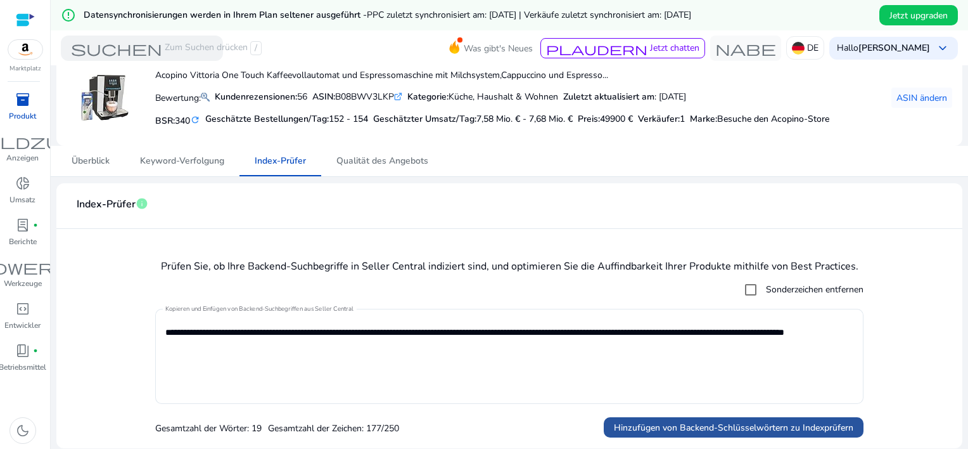
click at [658, 432] on span "Hinzufügen von Backend-Schlüsselwörtern zu Indexprüfern" at bounding box center [734, 427] width 240 height 13
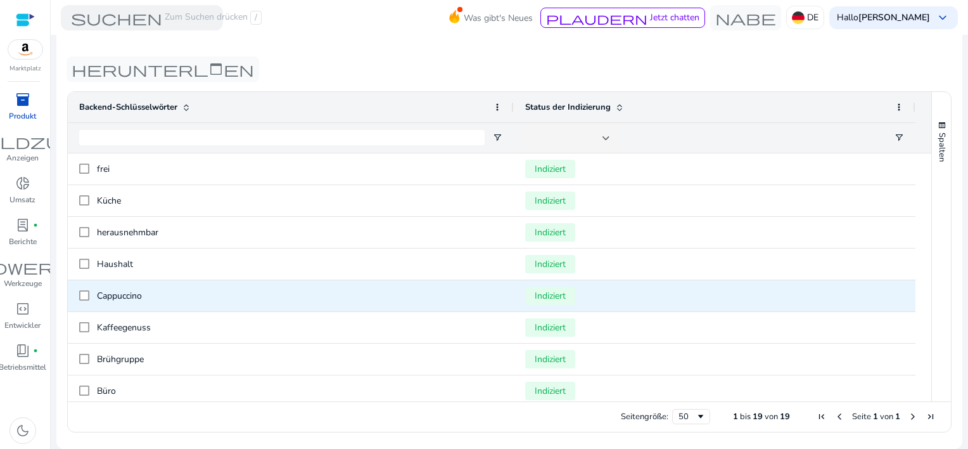
scroll to position [354, 0]
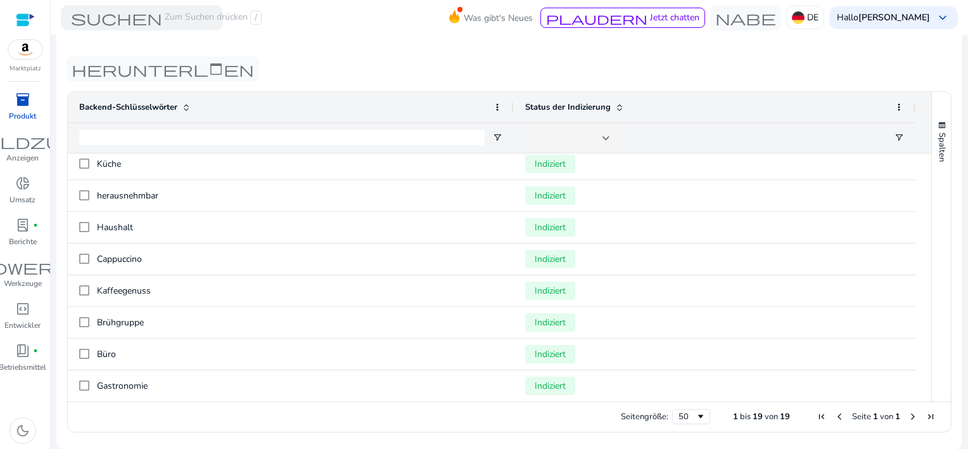
click at [20, 104] on span "inventory_2" at bounding box center [22, 99] width 15 height 15
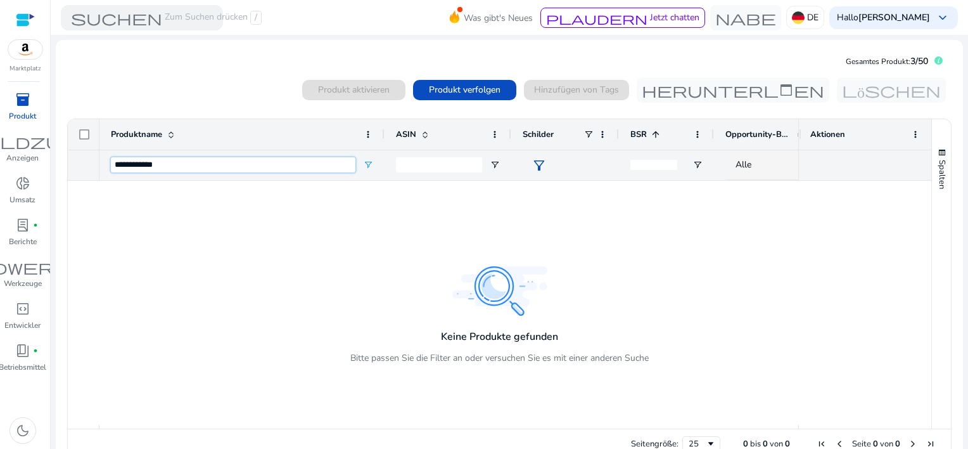
click at [241, 170] on input "**********" at bounding box center [233, 164] width 245 height 15
drag, startPoint x: 241, startPoint y: 170, endPoint x: 58, endPoint y: 160, distance: 182.8
click at [58, 160] on ag-grid-angular "0 bis 0 von 0. Seite 0 von 0 Drag here to set row groups Drag here to set colum…" at bounding box center [509, 289] width 905 height 354
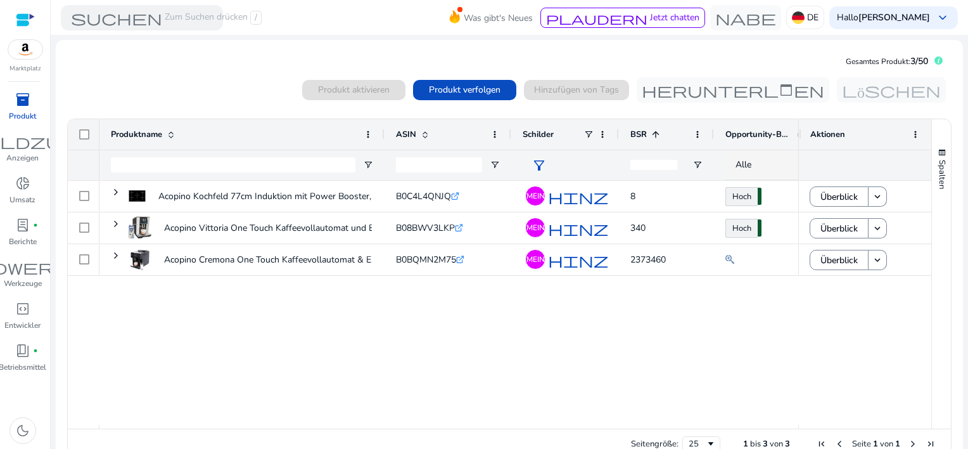
type input "**********"
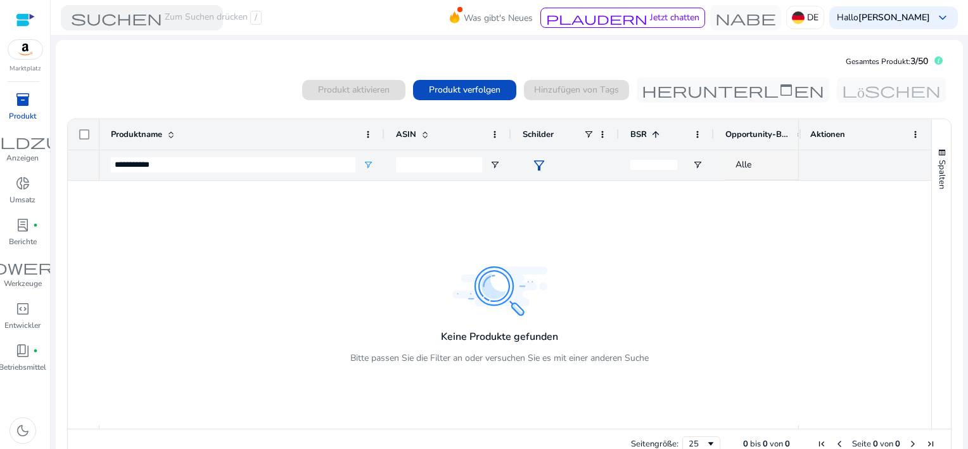
drag, startPoint x: 182, startPoint y: 169, endPoint x: 53, endPoint y: 172, distance: 129.3
click at [53, 172] on mat-sidenav-content "suchen Zum Suchen drücken / Was gibt's Neues plaudern Jetzt chatten Nabe DE Hal…" at bounding box center [510, 224] width 918 height 449
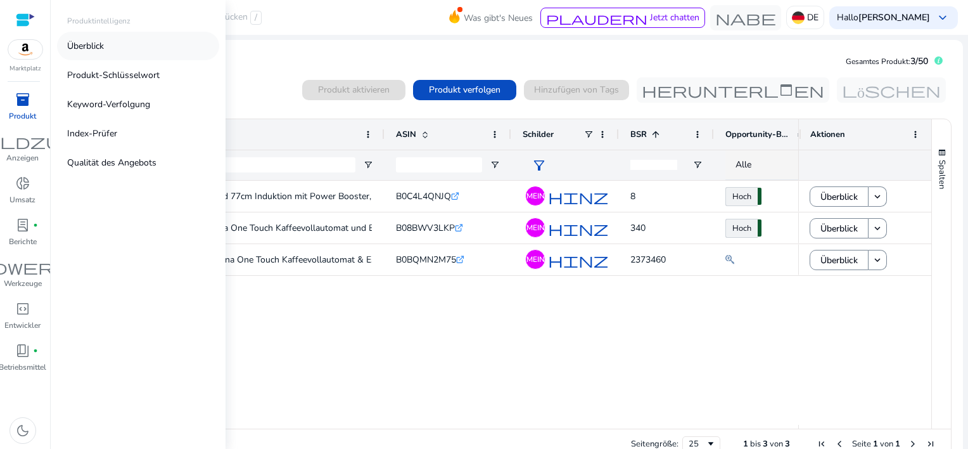
click at [76, 41] on p "Überblick" at bounding box center [85, 45] width 37 height 13
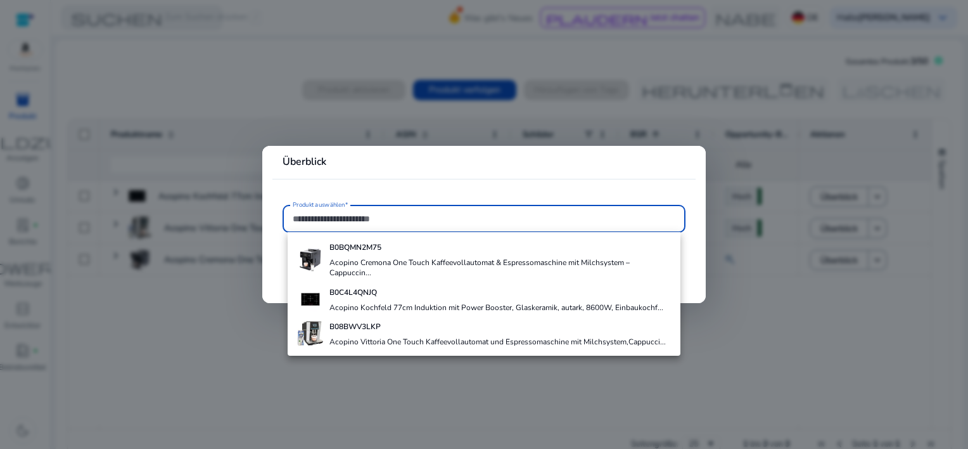
paste input "**********"
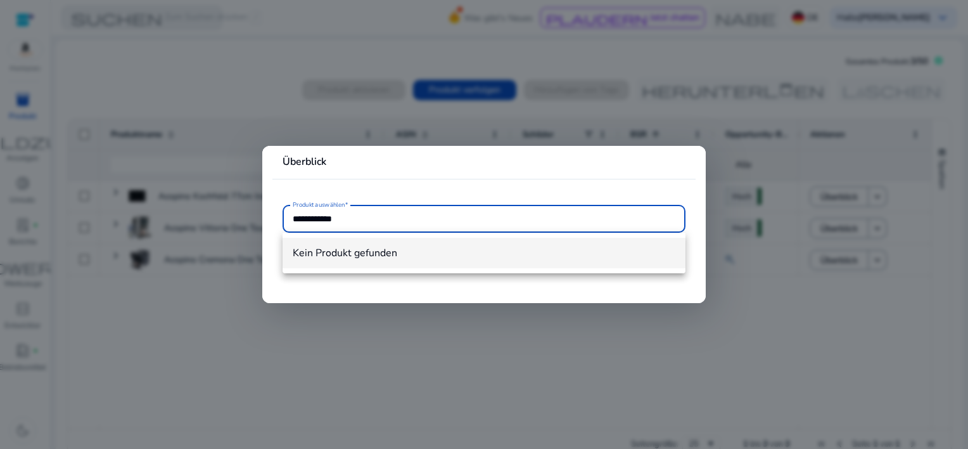
type input "**********"
click at [424, 265] on mat-option "Kein Produkt gefunden" at bounding box center [484, 253] width 403 height 30
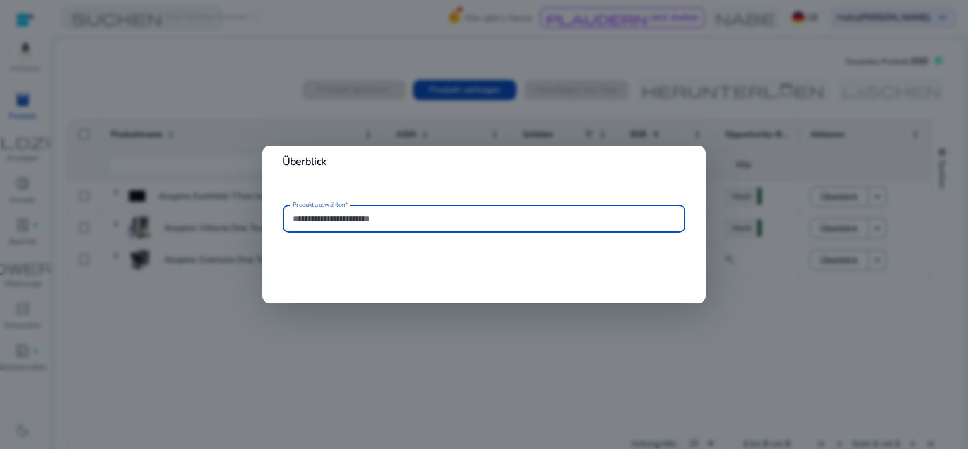
click at [418, 221] on input "Produkt auswählen*" at bounding box center [484, 219] width 383 height 14
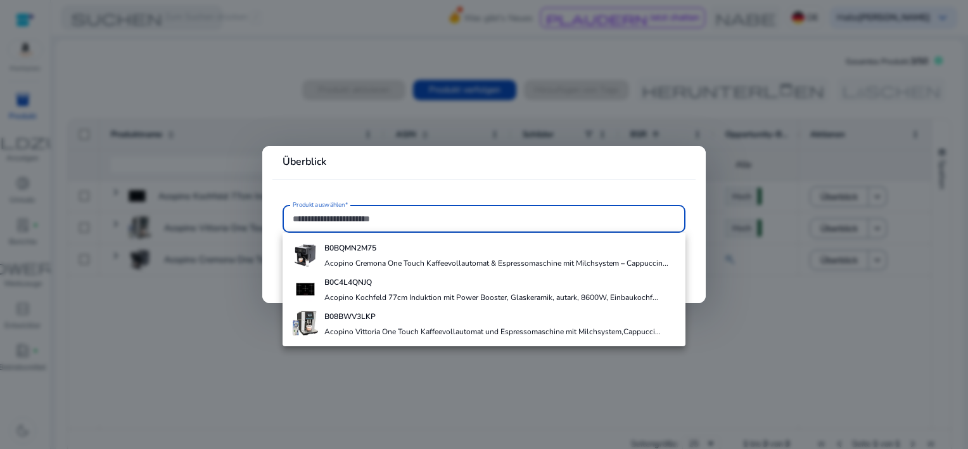
click at [419, 220] on input "Produkt auswählen*" at bounding box center [484, 219] width 383 height 14
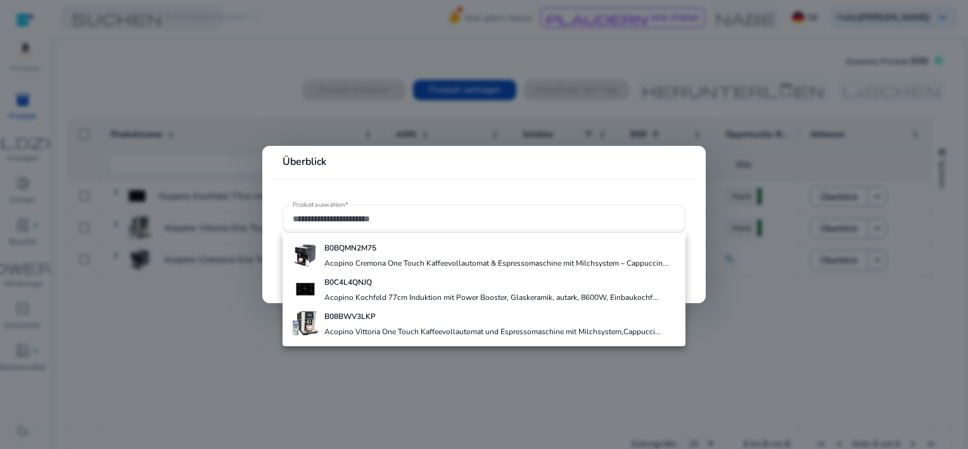
click at [895, 334] on div at bounding box center [484, 224] width 968 height 449
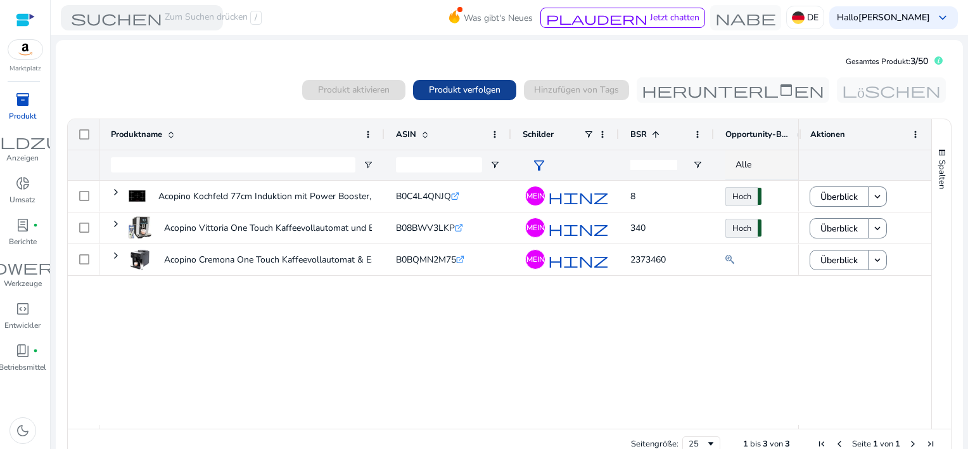
click at [462, 86] on span "Produkt verfolgen" at bounding box center [465, 89] width 72 height 13
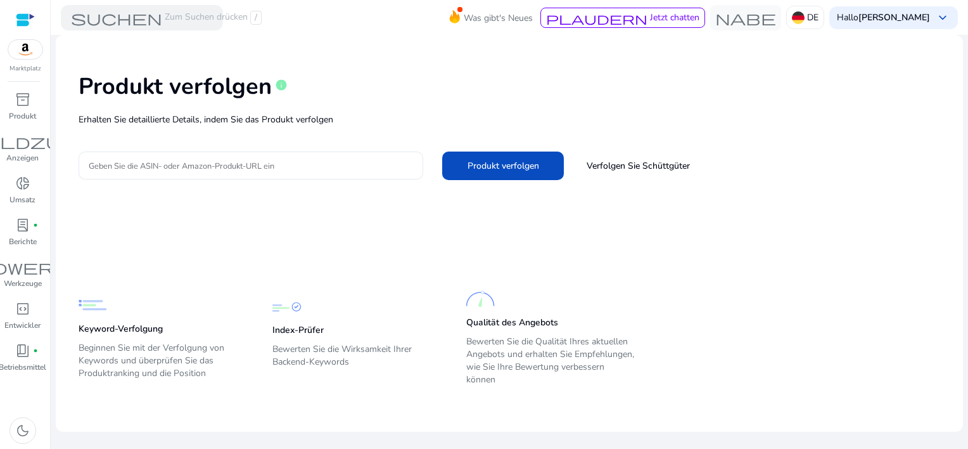
click at [317, 171] on input "Geben Sie die ASIN- oder Amazon-Produkt-URL ein" at bounding box center [251, 165] width 324 height 14
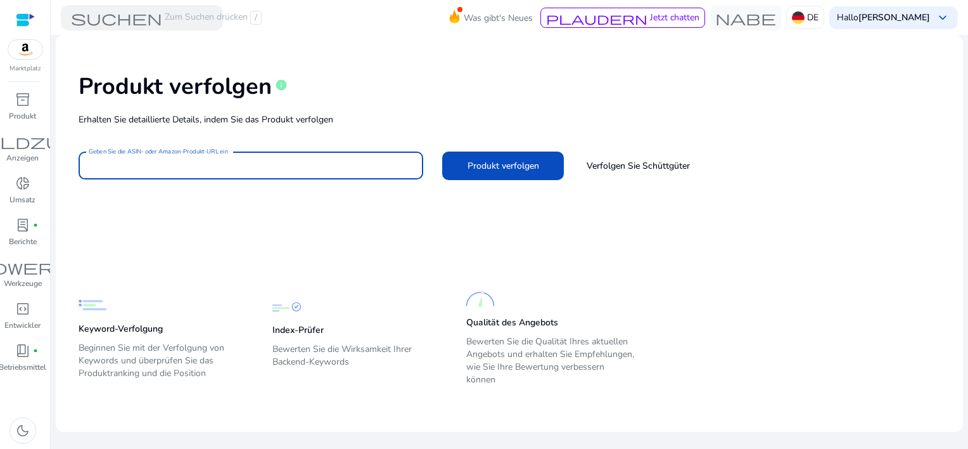
paste input "**********"
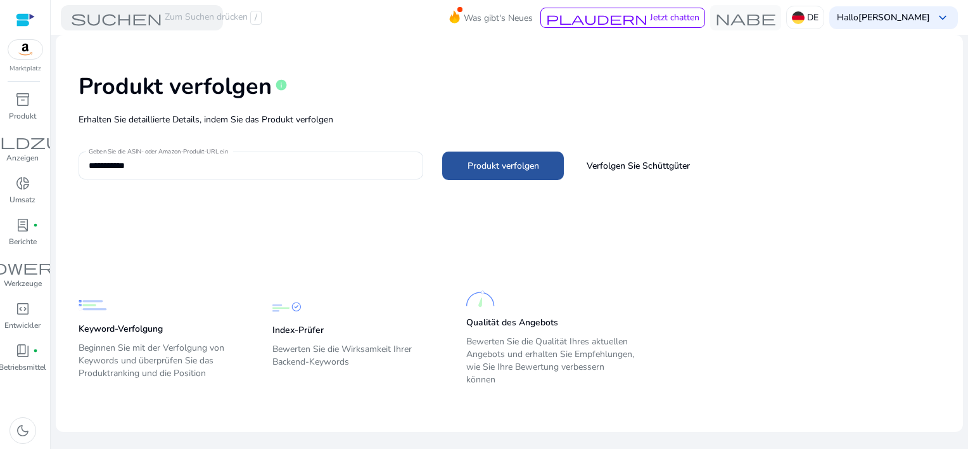
click at [501, 161] on span "Produkt verfolgen" at bounding box center [504, 165] width 72 height 13
type input "**********"
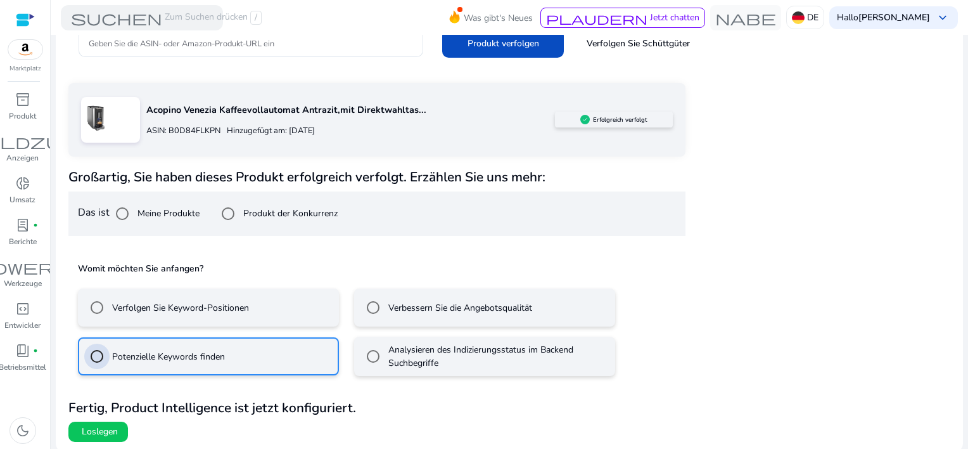
scroll to position [124, 0]
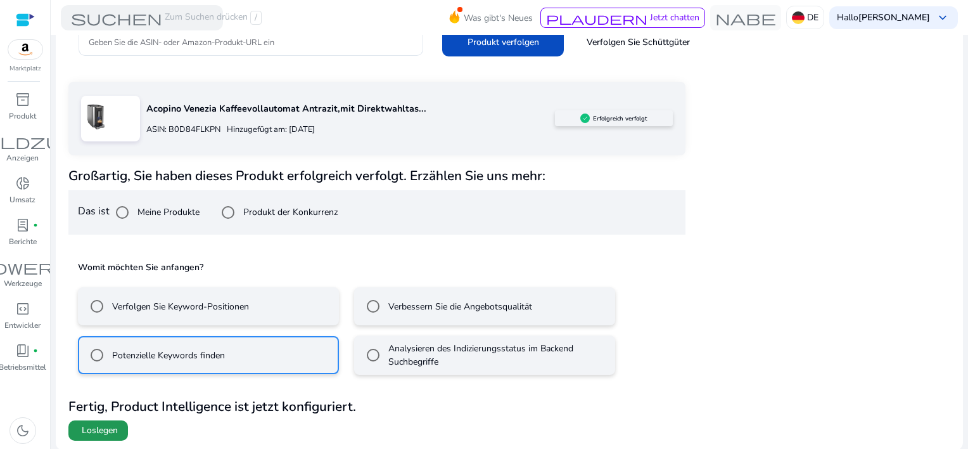
click at [94, 431] on span "Loslegen" at bounding box center [100, 430] width 36 height 13
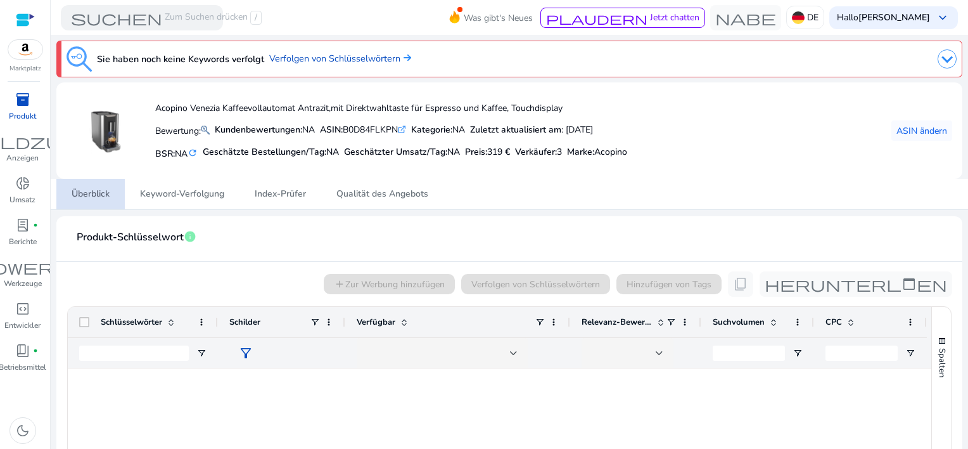
click at [77, 186] on span "Überblick" at bounding box center [91, 194] width 38 height 30
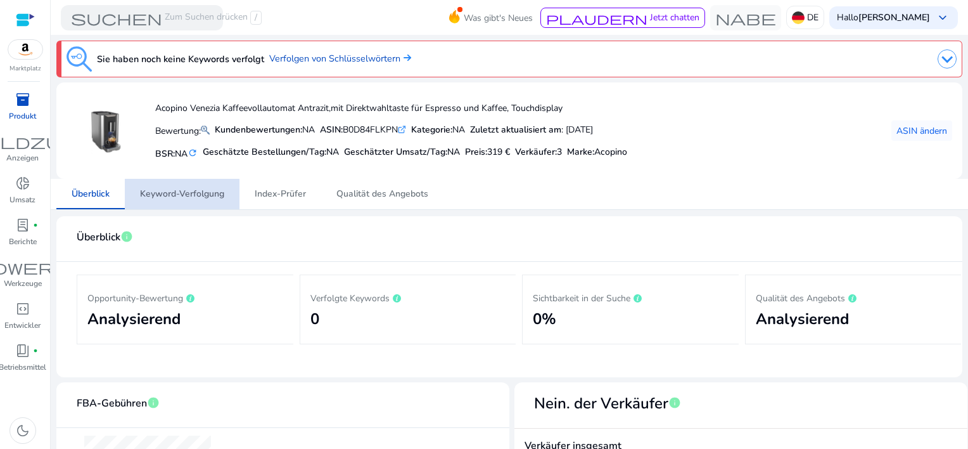
click at [177, 195] on span "Keyword-Verfolgung" at bounding box center [182, 193] width 84 height 9
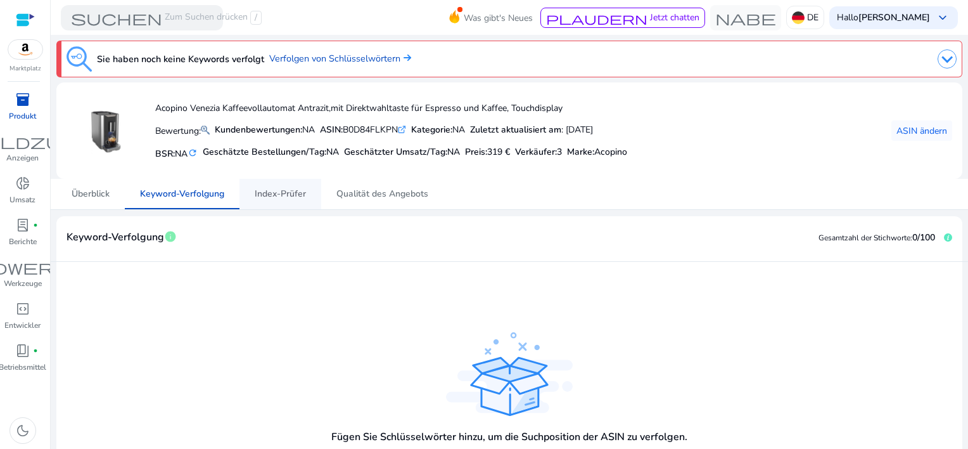
click at [270, 195] on span "Index-Prüfer" at bounding box center [280, 193] width 51 height 9
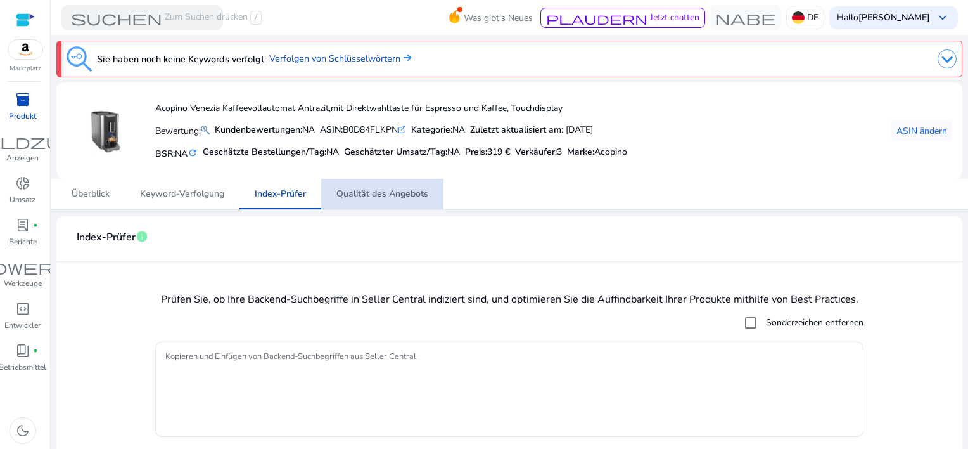
click at [375, 196] on span "Qualität des Angebots" at bounding box center [382, 193] width 92 height 9
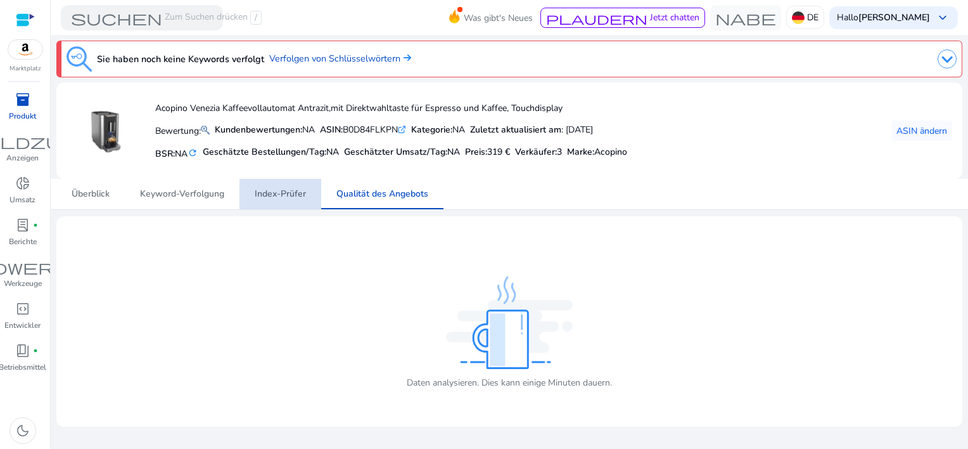
click at [281, 196] on span "Index-Prüfer" at bounding box center [280, 193] width 51 height 9
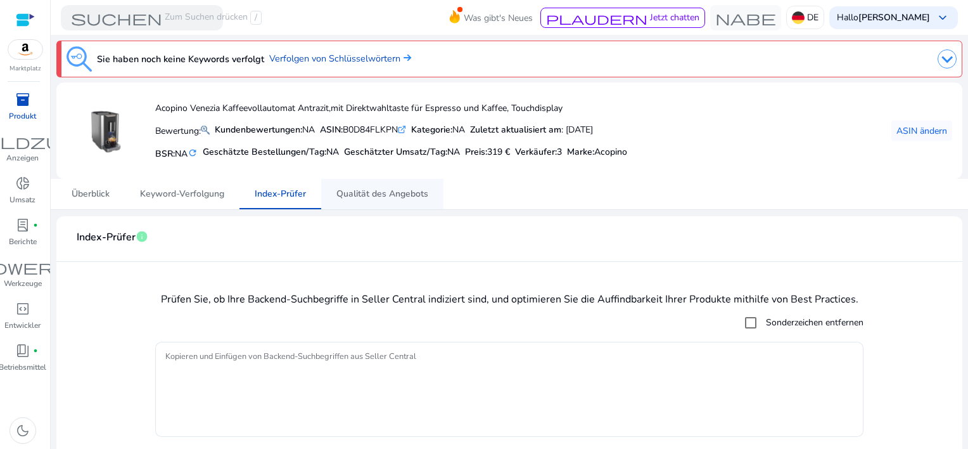
click at [380, 192] on span "Qualität des Angebots" at bounding box center [382, 193] width 92 height 9
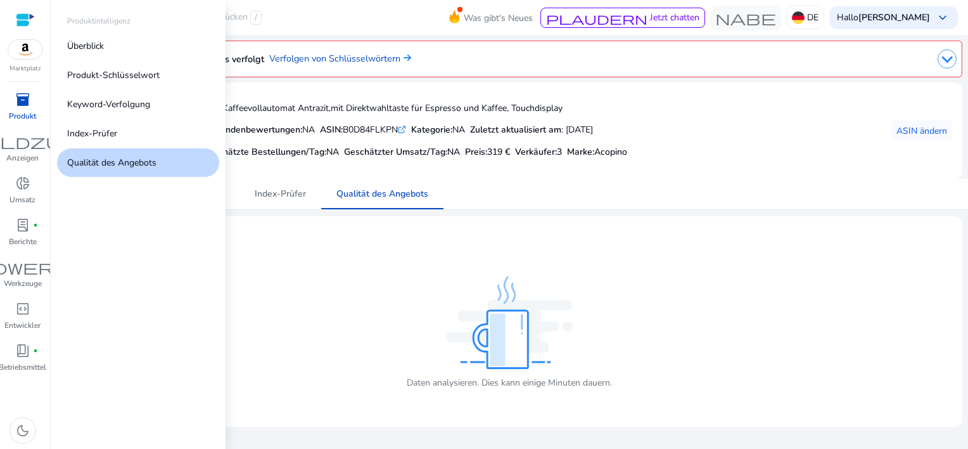
click at [25, 110] on p "Produkt" at bounding box center [22, 115] width 27 height 11
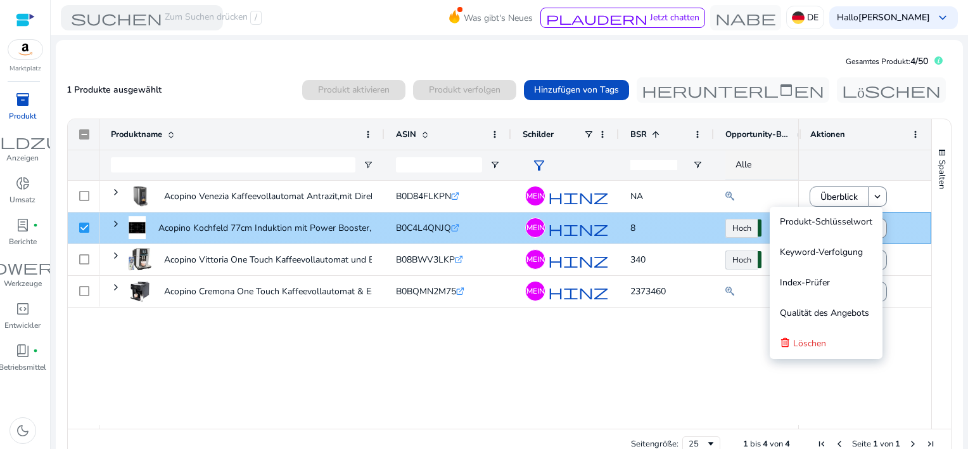
click at [910, 233] on div "Überblick keyboard_arrow_down" at bounding box center [865, 228] width 110 height 26
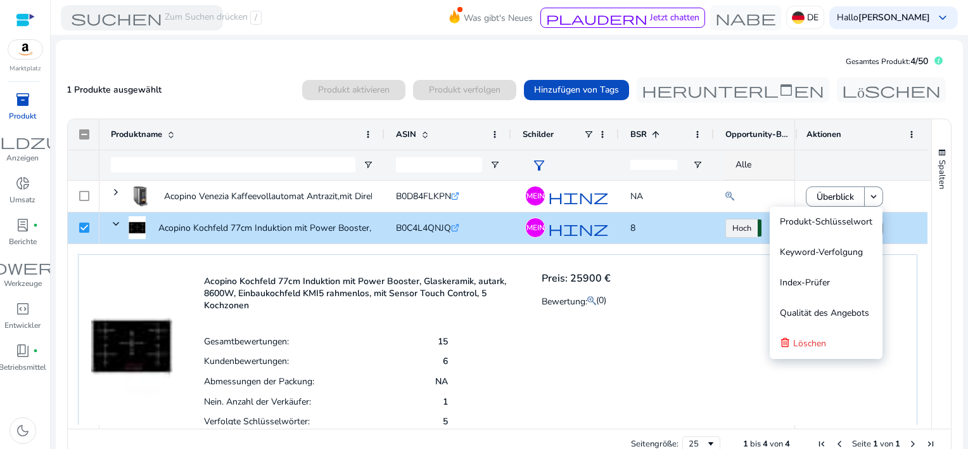
drag, startPoint x: 639, startPoint y: 361, endPoint x: 639, endPoint y: 347, distance: 14.6
click at [640, 361] on div "Acopino Kochfeld 77cm Induktion mit Power Booster, Glaskeramik, autark, 8600W, …" at bounding box center [498, 349] width 840 height 190
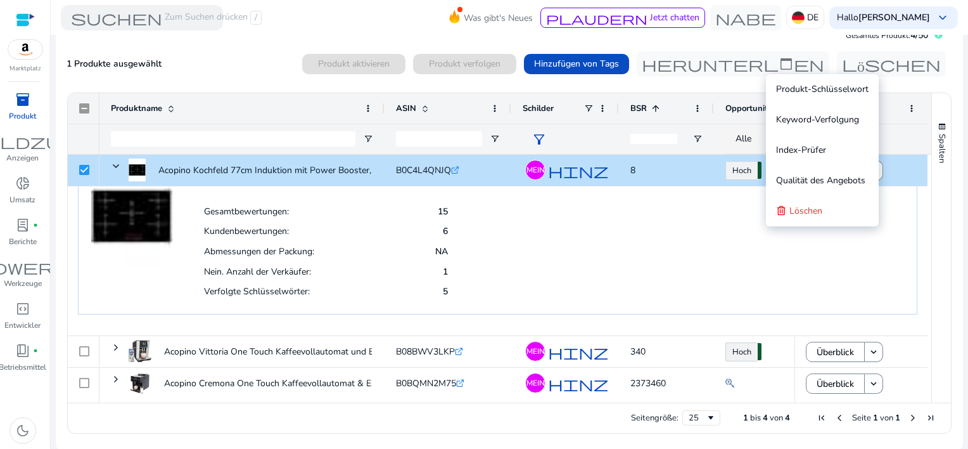
scroll to position [28, 0]
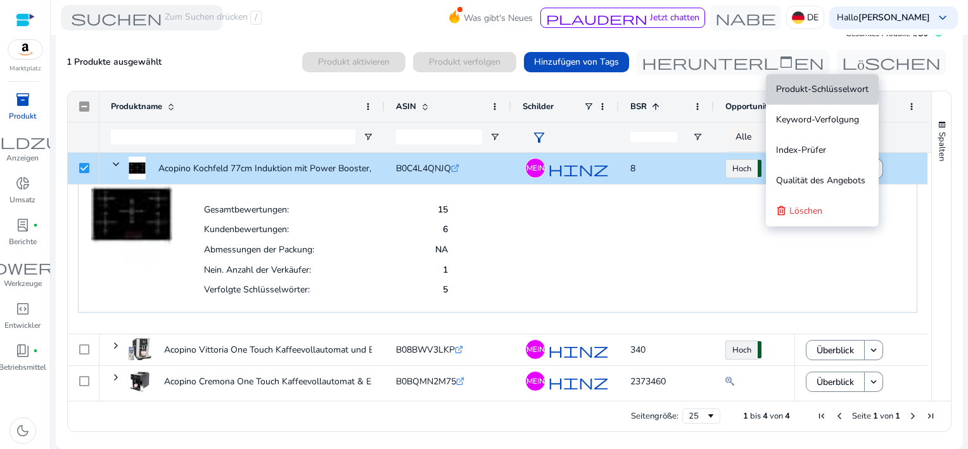
click at [806, 86] on span "Produkt-Schlüsselwort" at bounding box center [822, 89] width 93 height 12
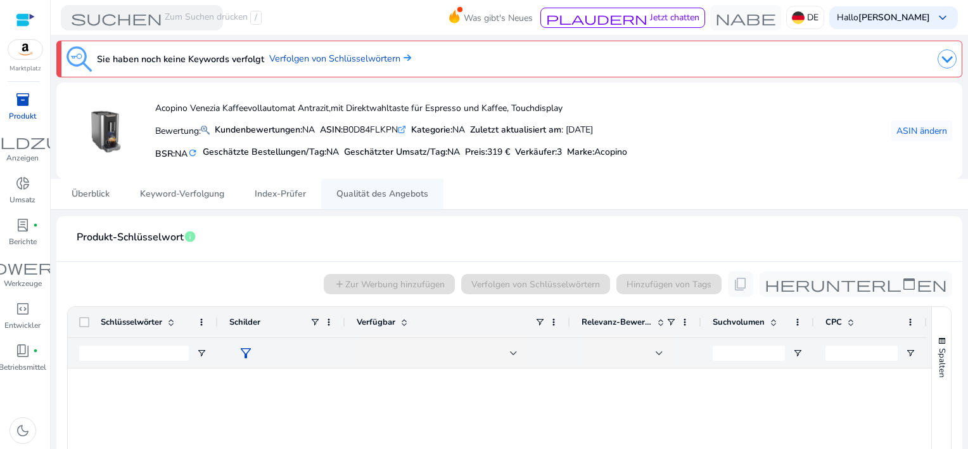
click at [362, 193] on span "Qualität des Angebots" at bounding box center [382, 193] width 92 height 9
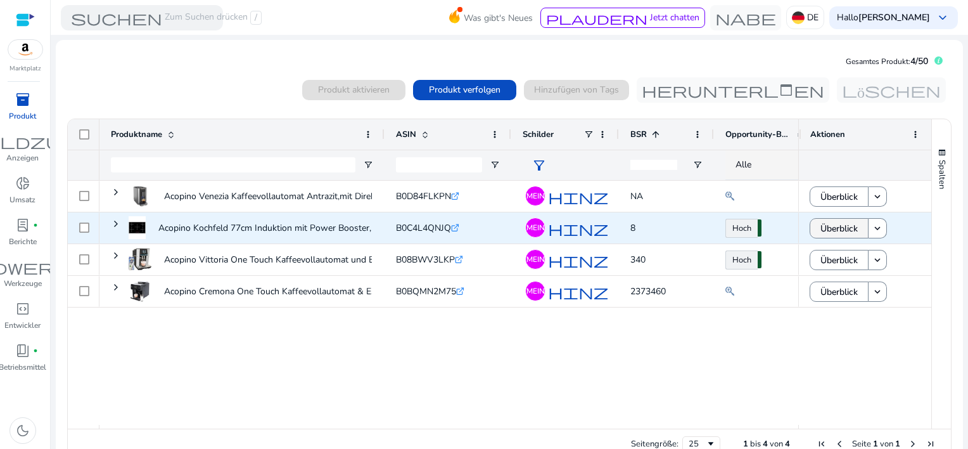
click at [823, 226] on span "Überblick" at bounding box center [839, 228] width 37 height 26
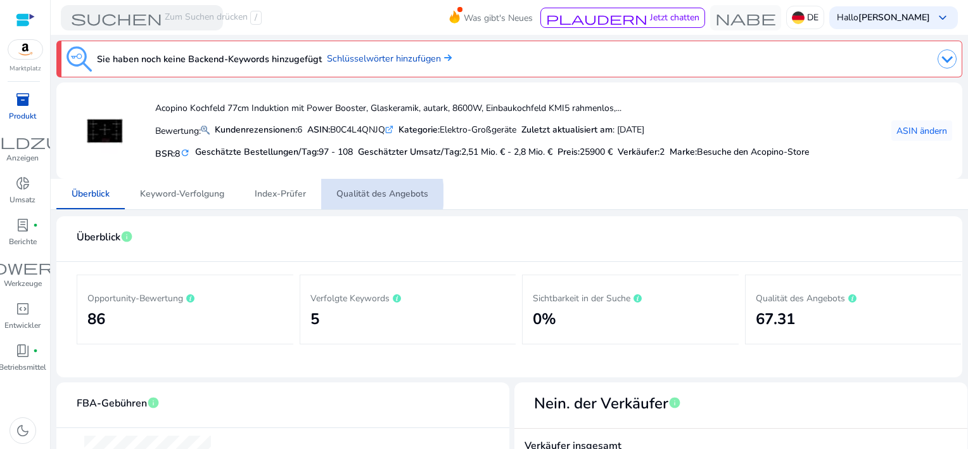
click at [361, 195] on span "Qualität des Angebots" at bounding box center [382, 193] width 92 height 9
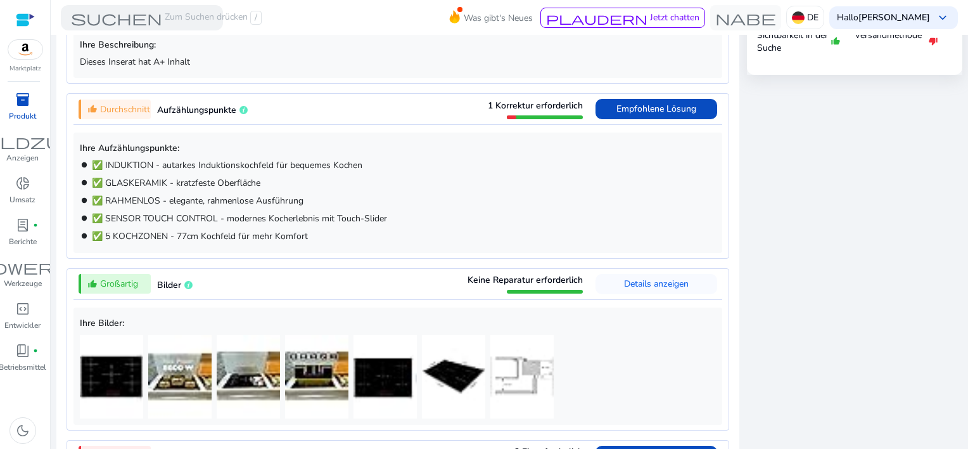
scroll to position [697, 0]
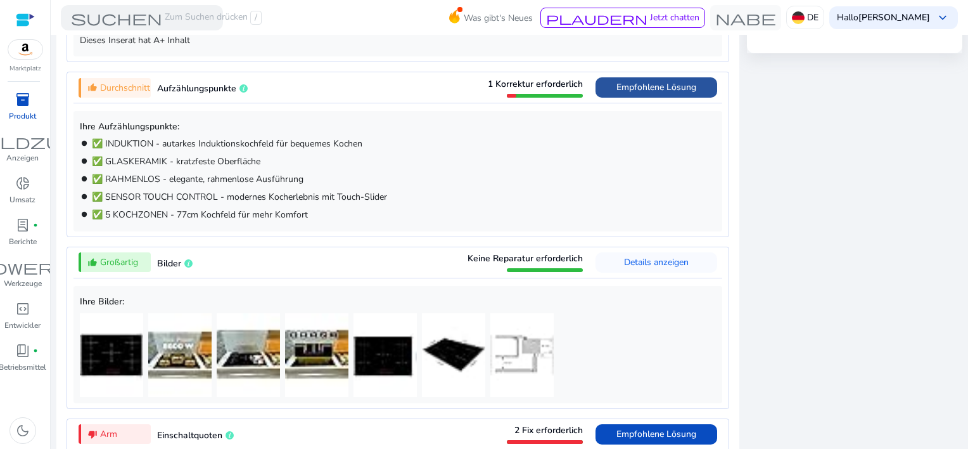
click at [649, 88] on span "Empfohlene Lösung" at bounding box center [657, 87] width 80 height 12
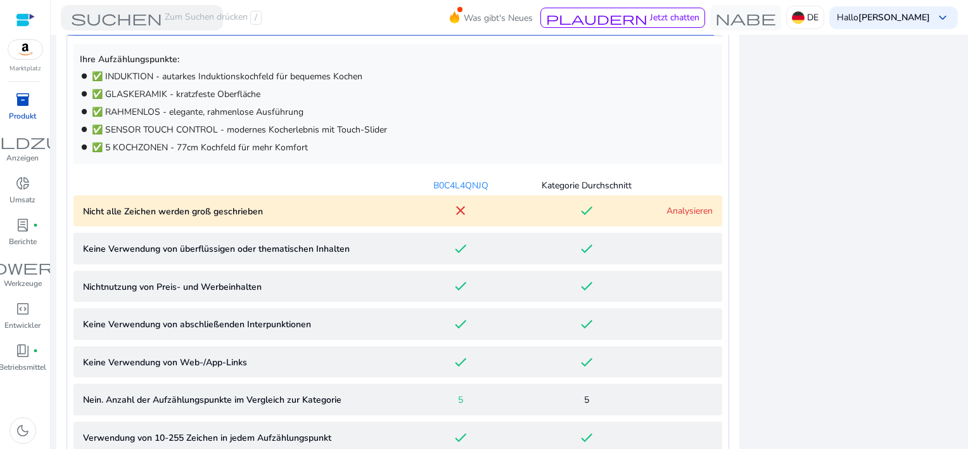
scroll to position [767, 0]
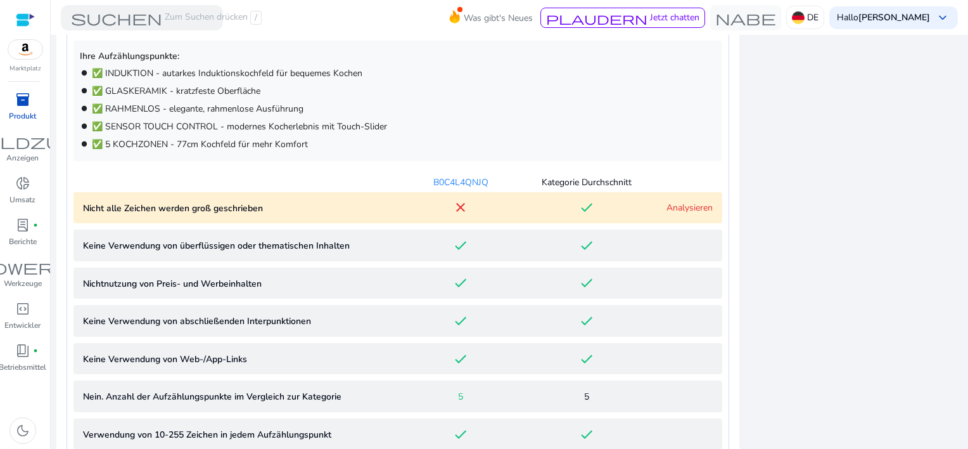
click at [677, 206] on link "Analysieren" at bounding box center [690, 208] width 46 height 12
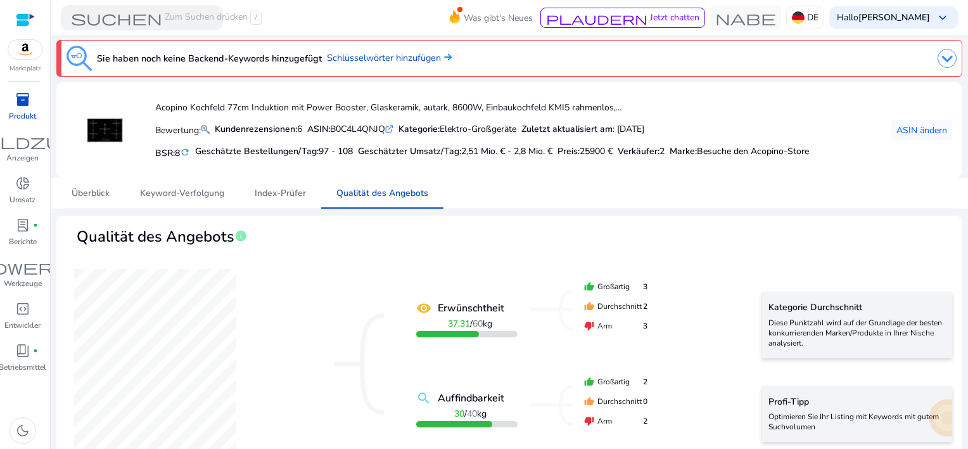
scroll to position [0, 0]
click at [368, 61] on font "Schlüsselwörter hinzufügen" at bounding box center [384, 58] width 114 height 13
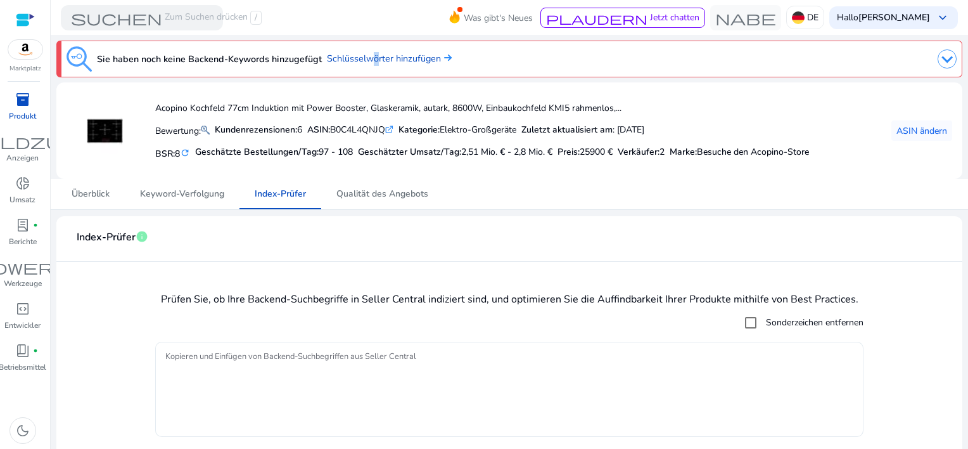
scroll to position [33, 0]
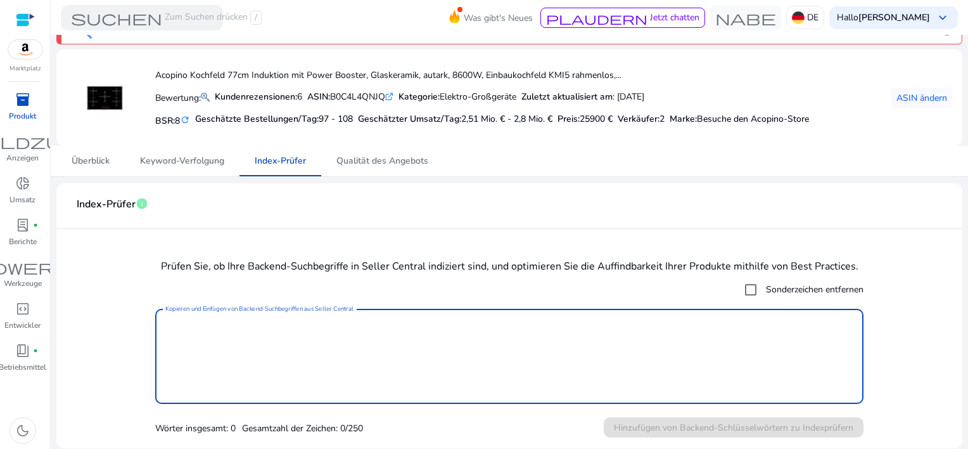
click at [310, 325] on textarea "Kopieren und Einfügen von Backend-Suchbegriffen aus Seller Central" at bounding box center [509, 356] width 688 height 82
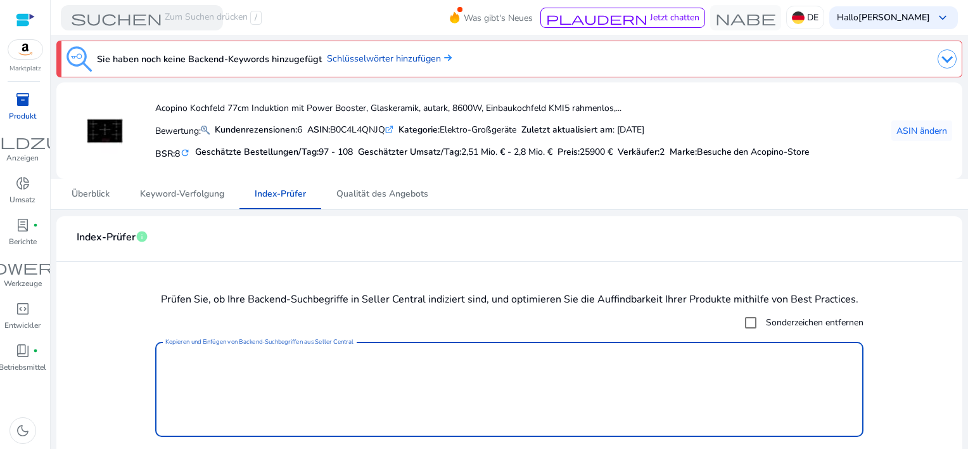
scroll to position [33, 0]
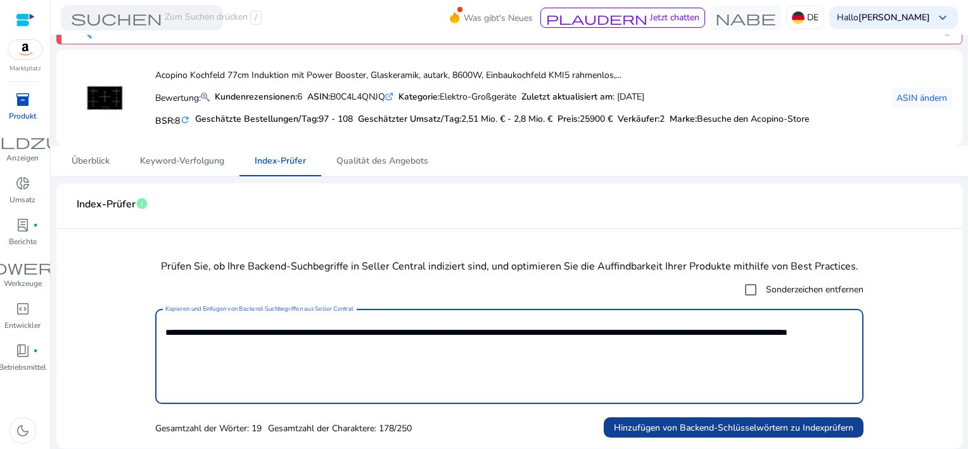
type textarea "**********"
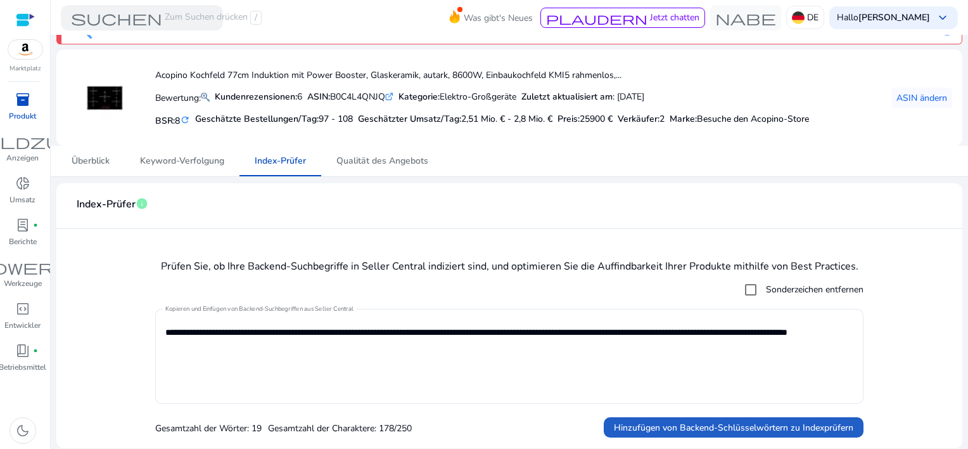
click at [717, 428] on span "Hinzufügen von Backend-Schlüsselwörtern zu Indexprüfern" at bounding box center [734, 427] width 240 height 13
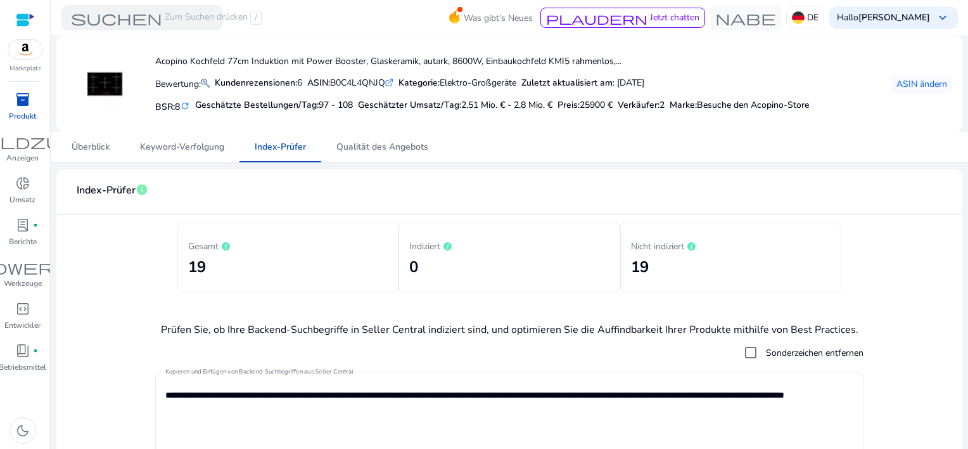
scroll to position [0, 0]
click at [173, 154] on span "Keyword-Verfolgung" at bounding box center [182, 147] width 84 height 30
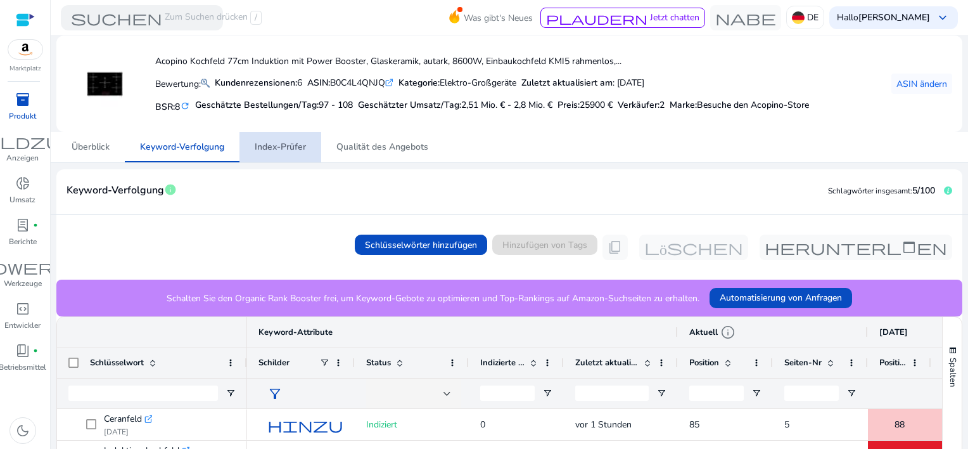
click at [287, 145] on span "Index-Prüfer" at bounding box center [280, 147] width 51 height 9
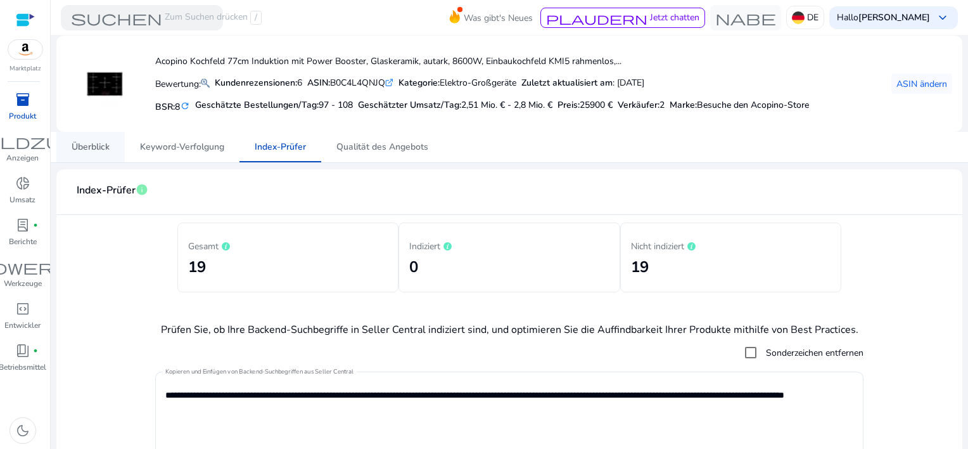
click at [101, 153] on span "Überblick" at bounding box center [91, 147] width 38 height 30
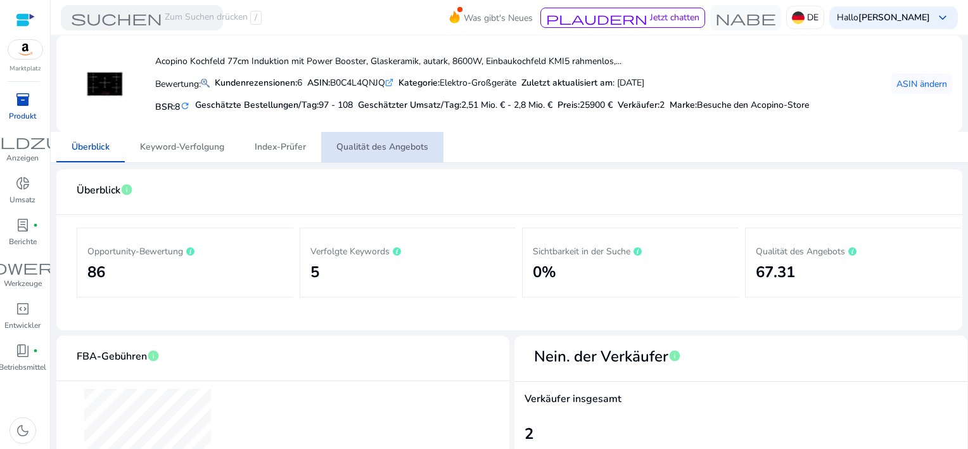
click at [345, 144] on span "Qualität des Angebots" at bounding box center [382, 147] width 92 height 9
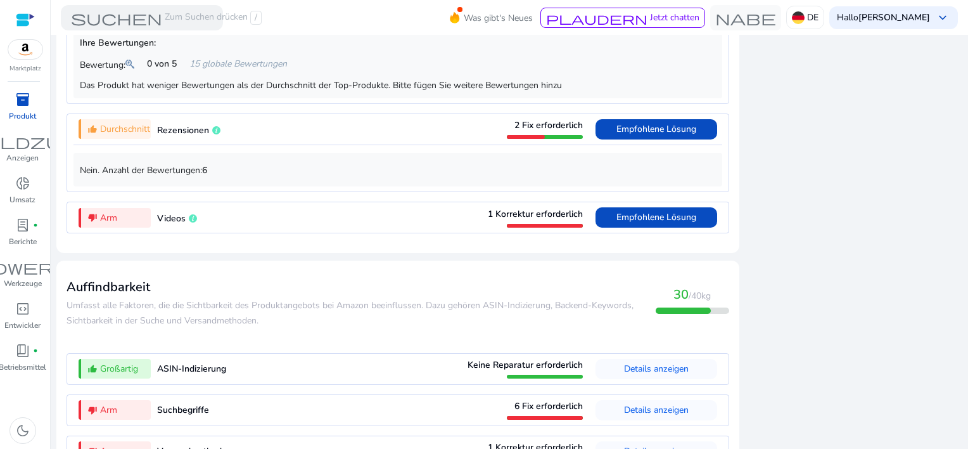
scroll to position [1125, 0]
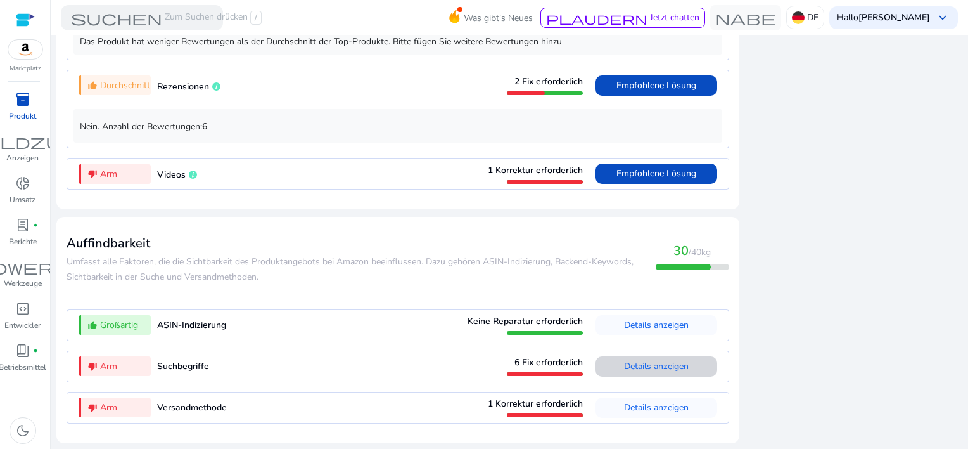
click at [662, 359] on span "Details anzeigen" at bounding box center [656, 366] width 65 height 20
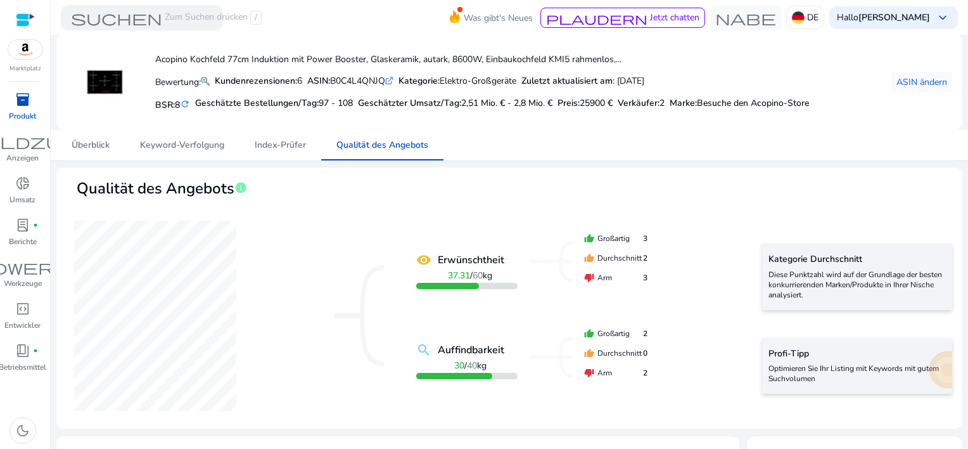
scroll to position [0, 0]
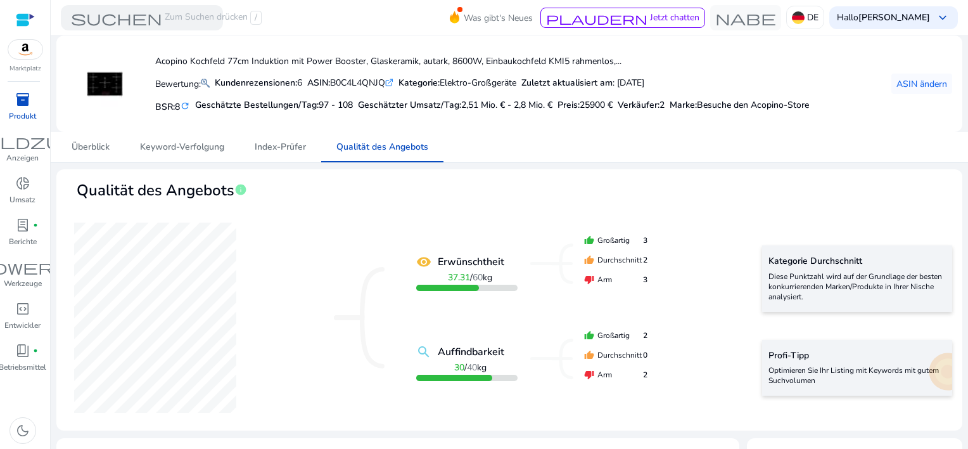
click at [20, 98] on span "inventory_2" at bounding box center [22, 99] width 15 height 15
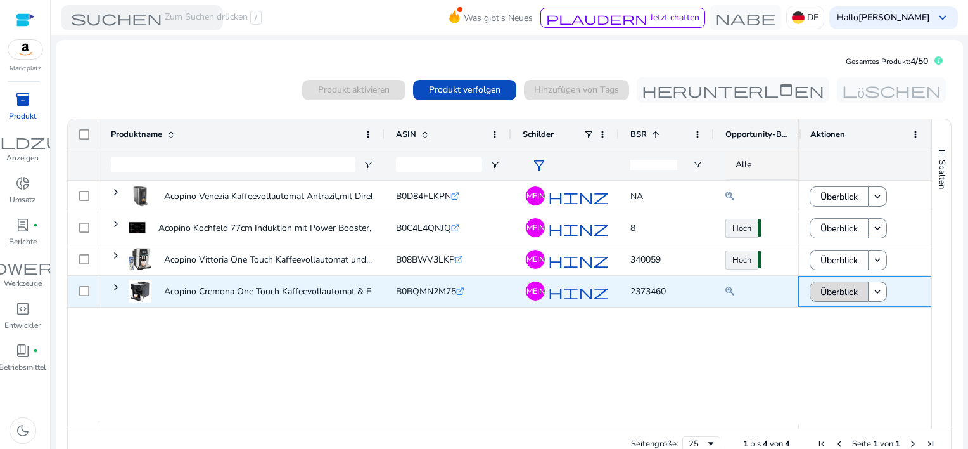
click at [836, 295] on span "Überblick" at bounding box center [839, 292] width 37 height 26
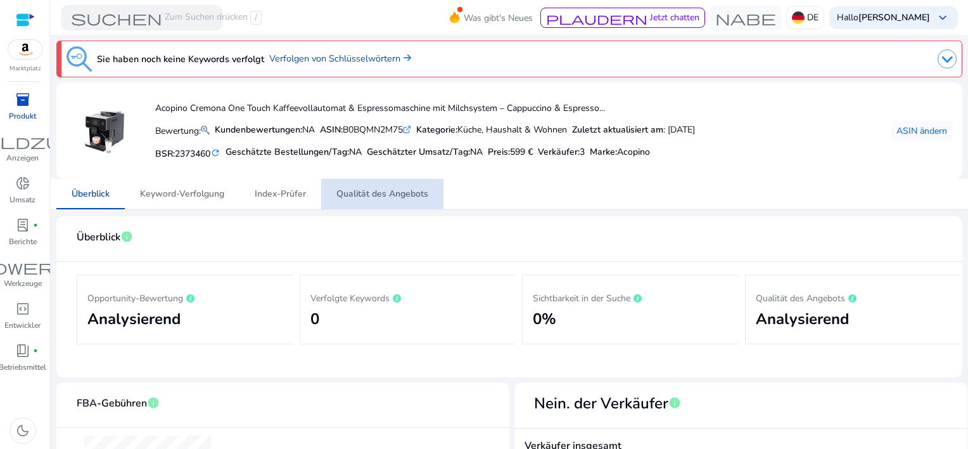
click at [388, 196] on span "Qualität des Angebots" at bounding box center [382, 193] width 92 height 9
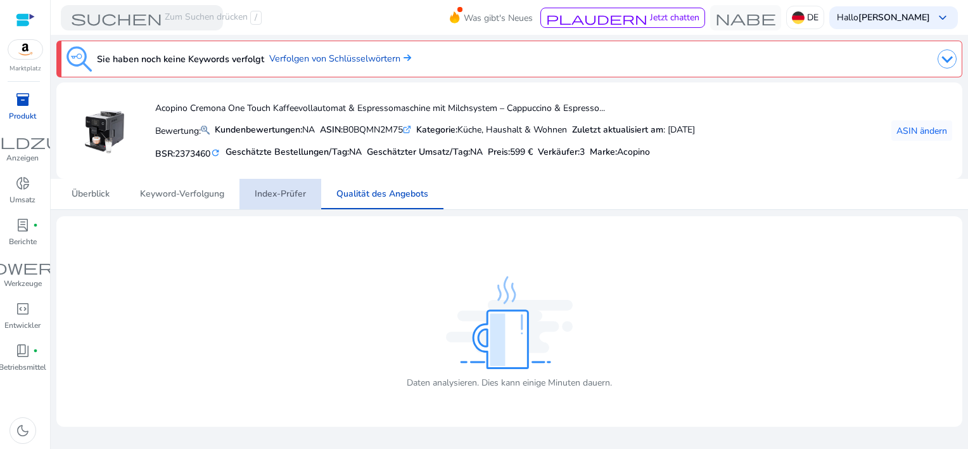
click at [295, 193] on span "Index-Prüfer" at bounding box center [280, 193] width 51 height 9
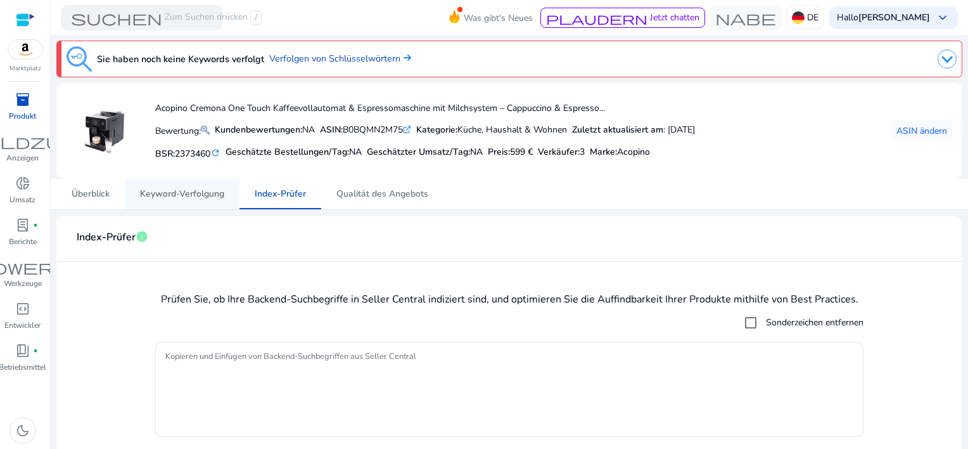
click at [161, 200] on span "Keyword-Verfolgung" at bounding box center [182, 194] width 84 height 30
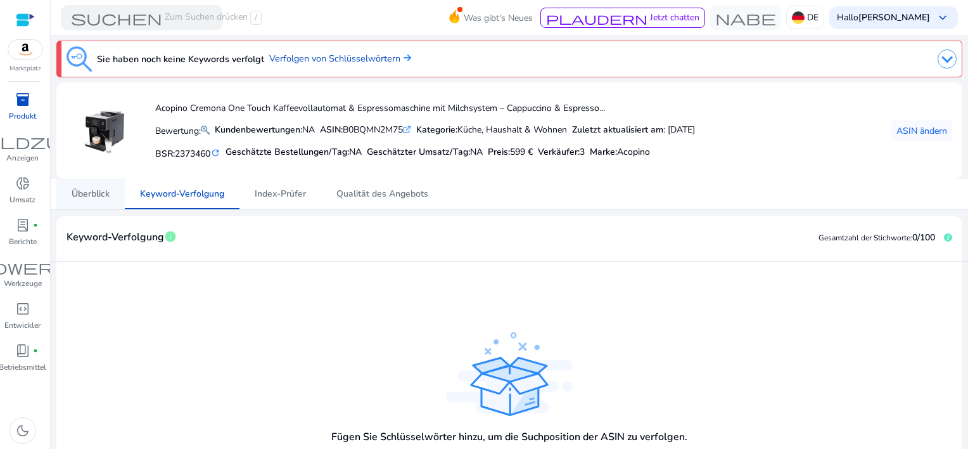
click at [87, 185] on span "Überblick" at bounding box center [91, 194] width 38 height 30
